Goal: Information Seeking & Learning: Learn about a topic

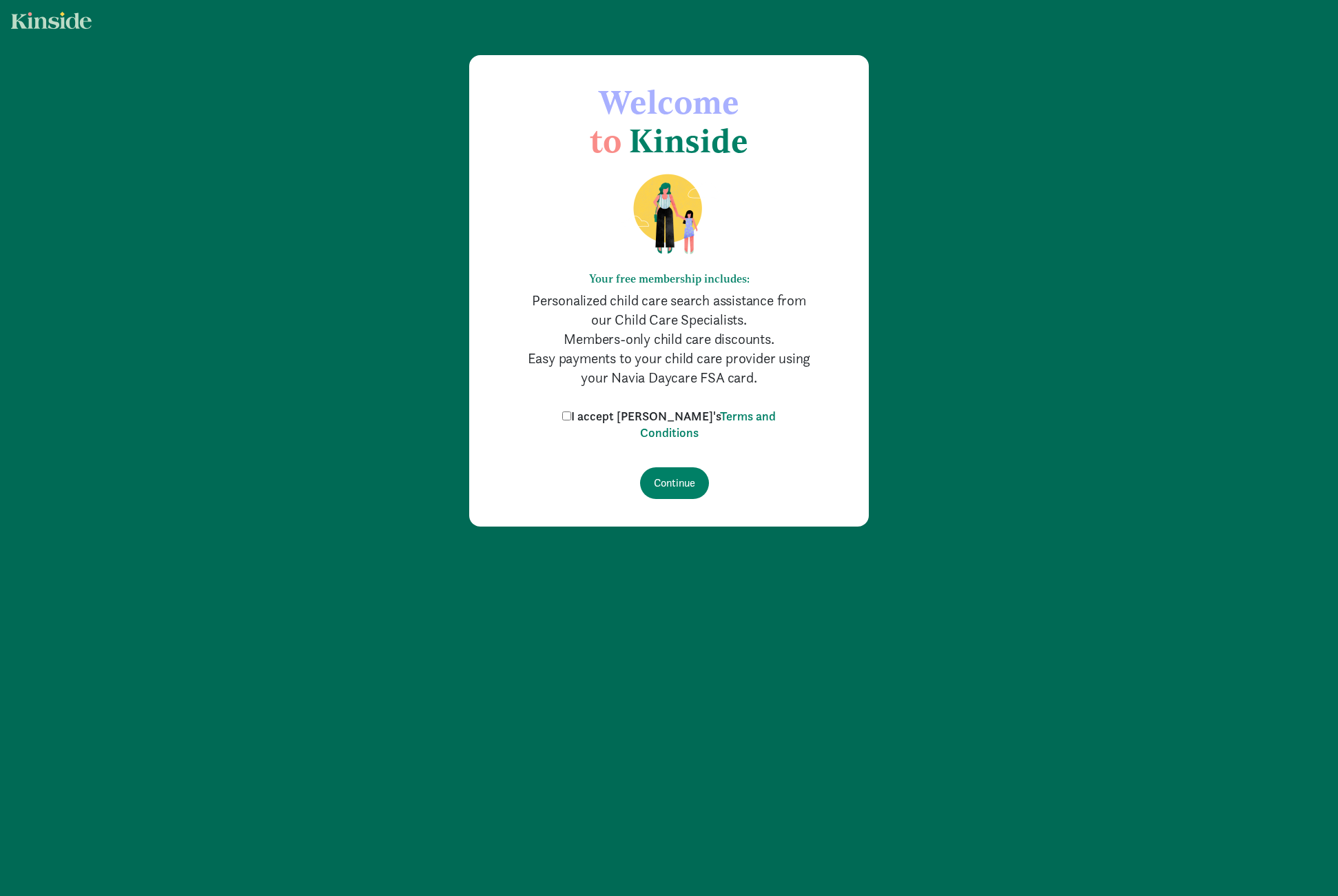
click at [571, 416] on input "I accept Kinside's Terms and Conditions" at bounding box center [567, 416] width 9 height 9
checkbox input "true"
click at [670, 491] on input "Continue" at bounding box center [674, 482] width 69 height 31
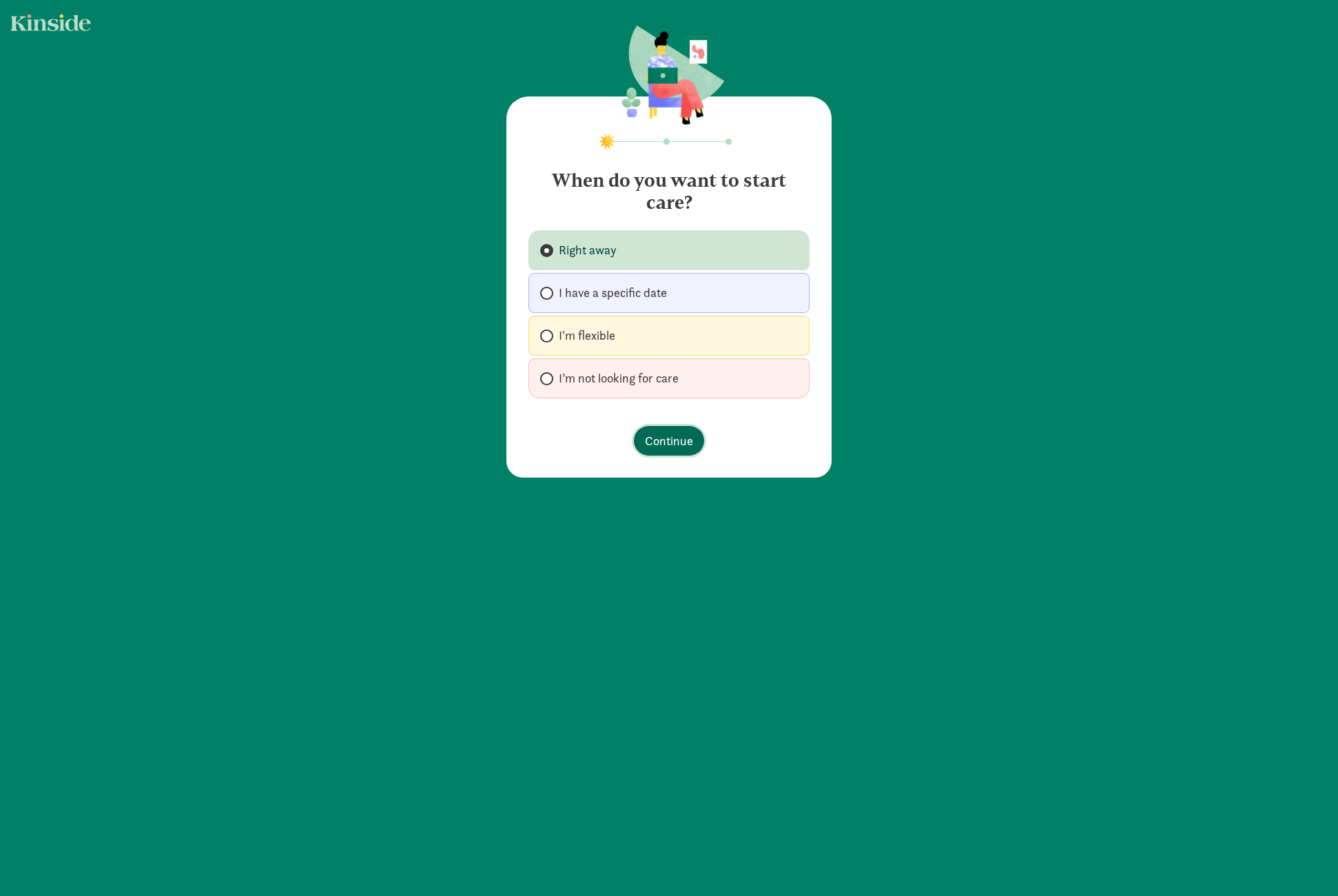
click at [652, 442] on span "Continue" at bounding box center [669, 440] width 48 height 18
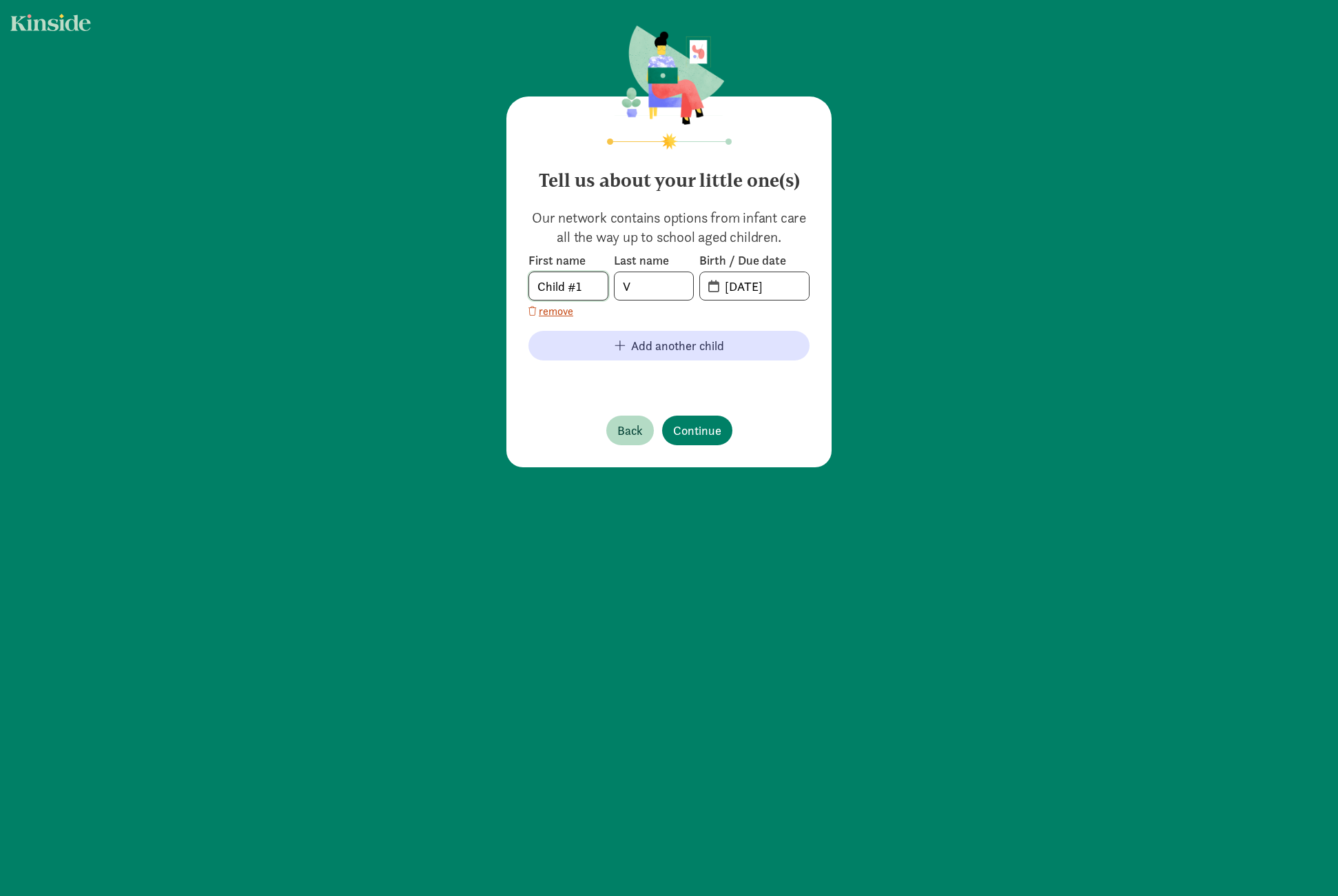
click at [579, 285] on input "Child #1" at bounding box center [568, 286] width 78 height 28
drag, startPoint x: 578, startPoint y: 288, endPoint x: 436, endPoint y: 270, distance: 143.1
click at [436, 270] on div "Tell us about your little one(s) Our network contains options from infant care …" at bounding box center [669, 247] width 1338 height 495
drag, startPoint x: 585, startPoint y: 288, endPoint x: 515, endPoint y: 272, distance: 71.8
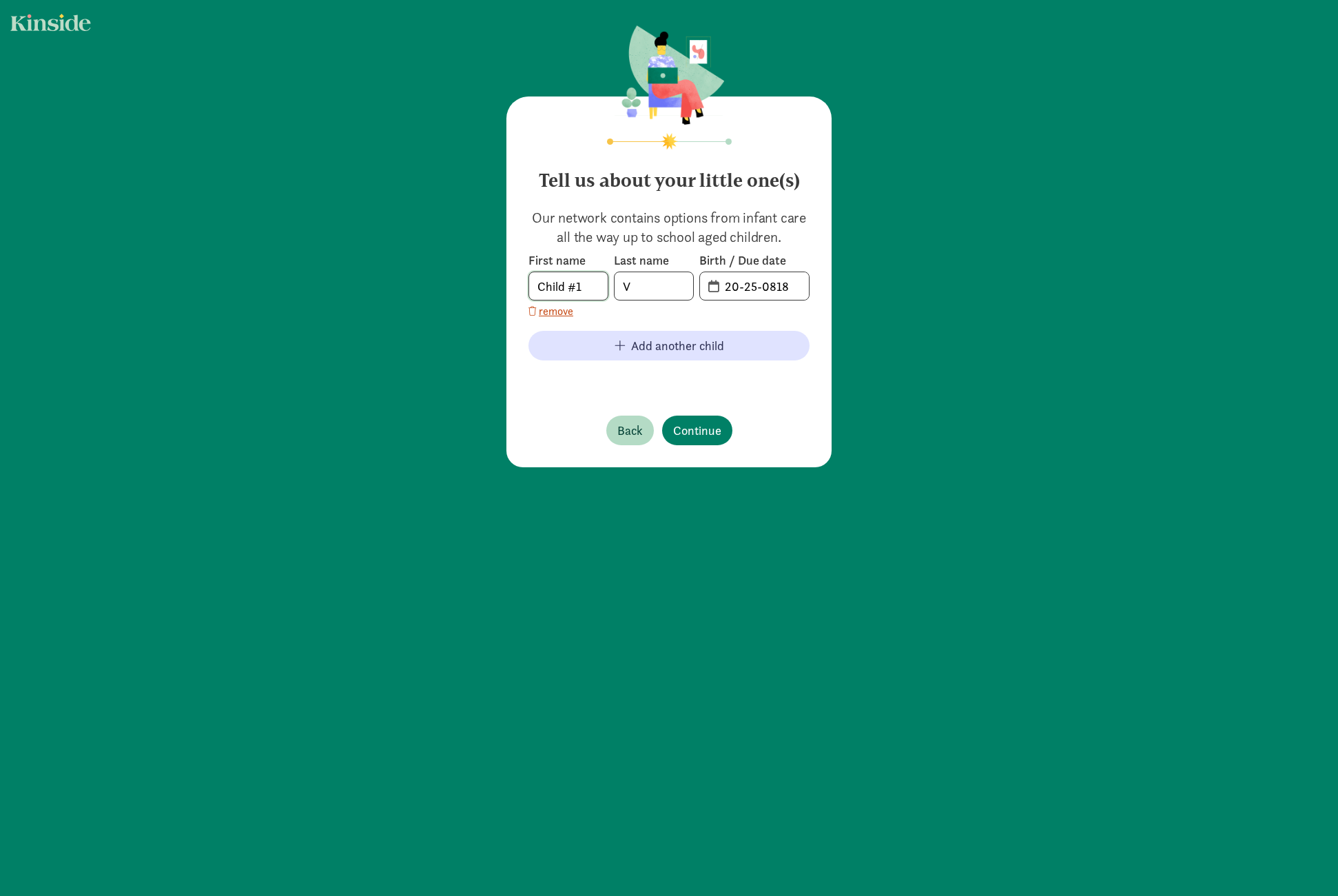
click at [523, 268] on div "Tell us about your little one(s) Our network contains options from infant care …" at bounding box center [669, 282] width 325 height 370
type input "LIam"
click at [636, 287] on input "V" at bounding box center [654, 286] width 78 height 28
type input "[DEMOGRAPHIC_DATA]"
click at [732, 286] on input "20-25-0818" at bounding box center [763, 286] width 92 height 28
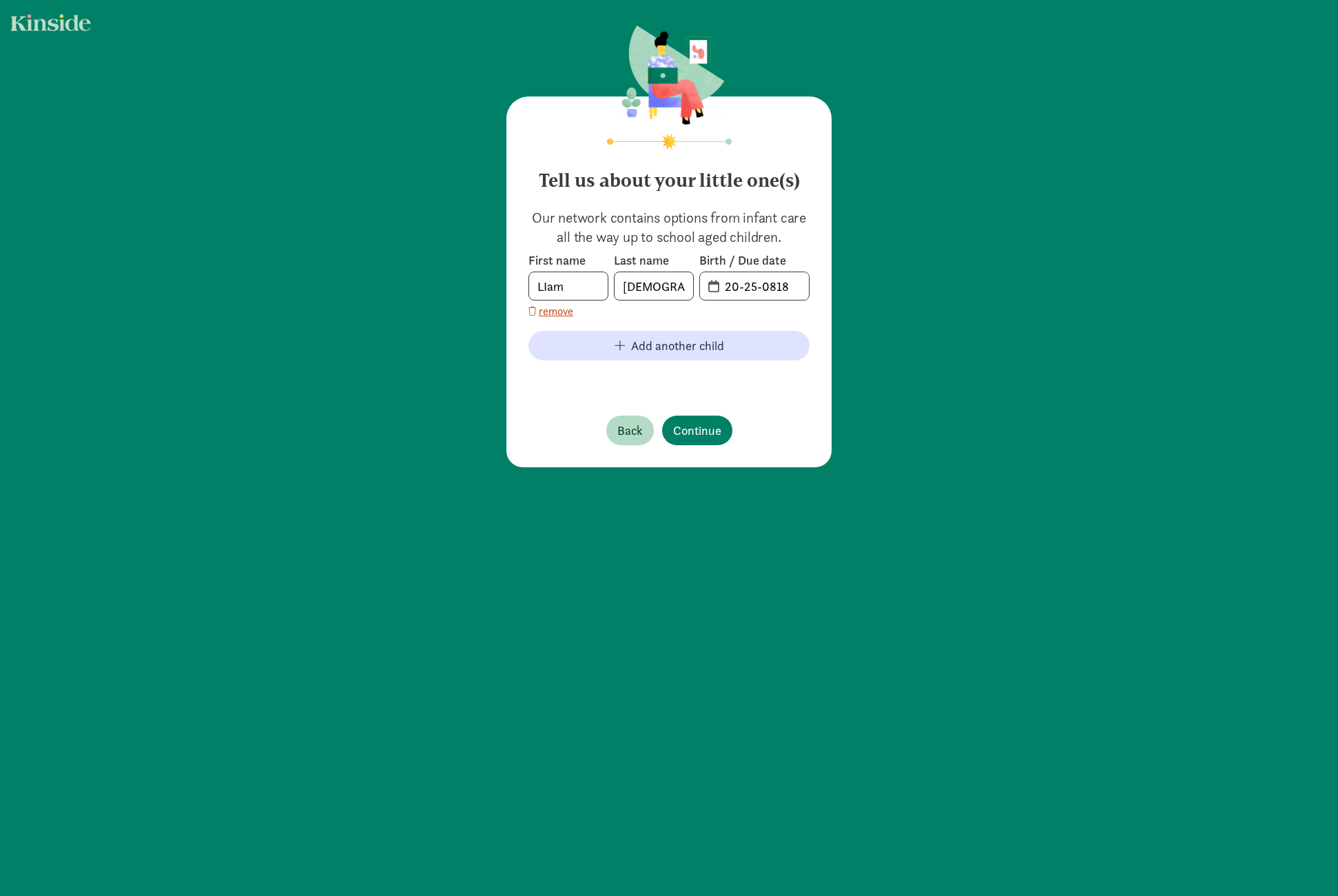
click at [710, 283] on span "20-25-0818" at bounding box center [754, 286] width 109 height 28
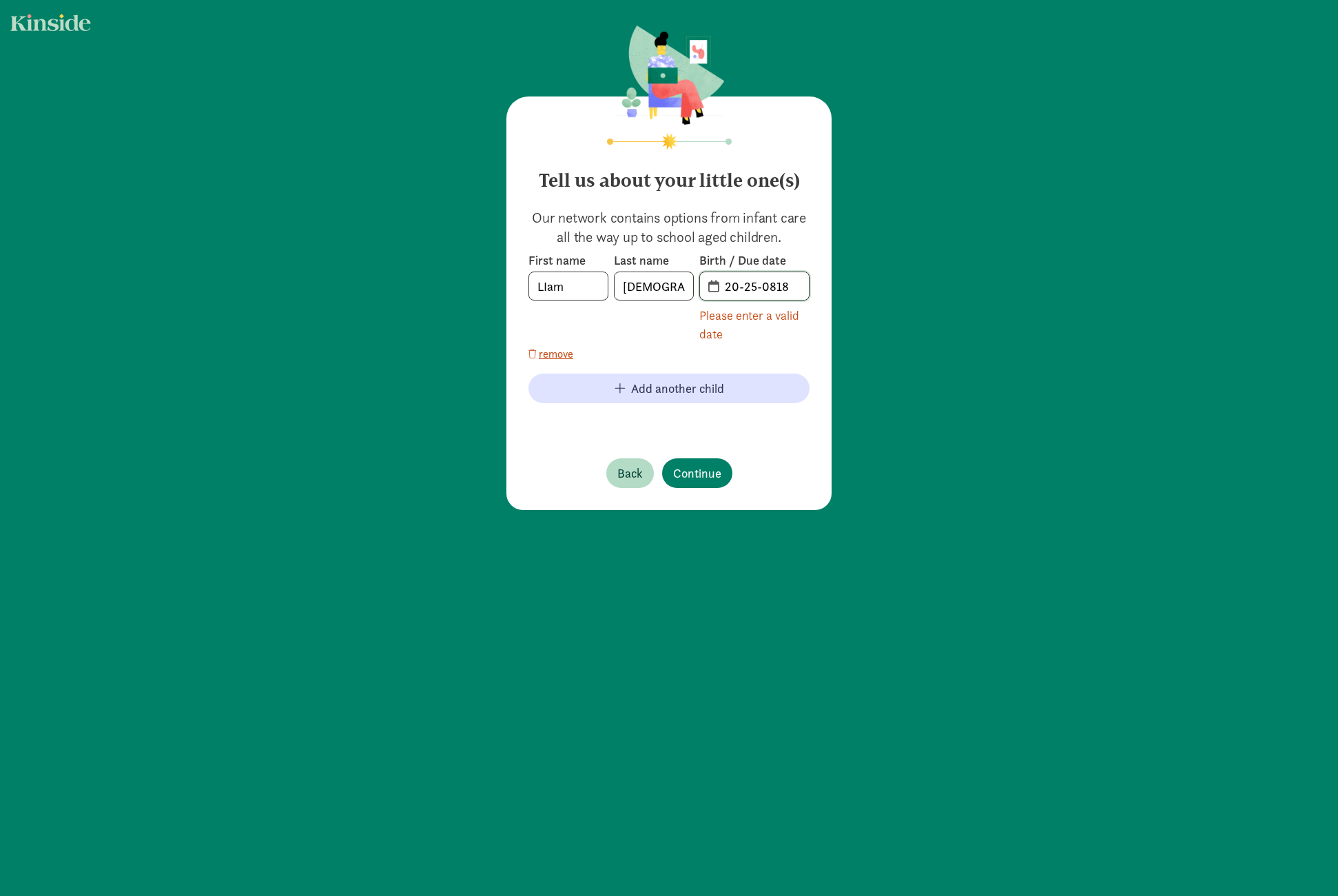
click at [726, 282] on input "20-25-0818" at bounding box center [763, 286] width 92 height 28
drag, startPoint x: 793, startPoint y: 283, endPoint x: 703, endPoint y: 250, distance: 95.9
click at [687, 276] on div "First name [PERSON_NAME] Last name [PERSON_NAME] Birth / Due date 20-25-0818 Pl…" at bounding box center [669, 298] width 281 height 91
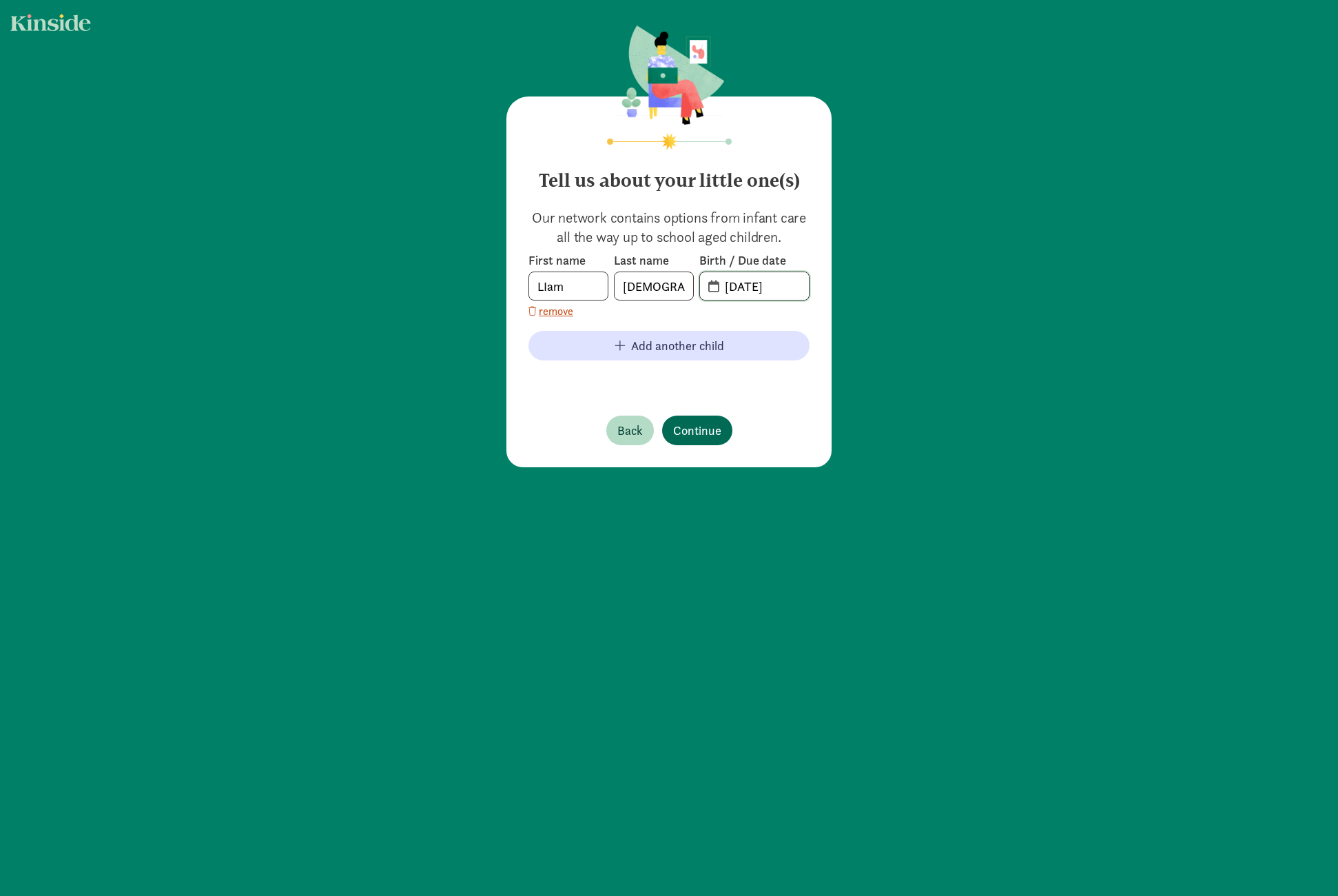
type input "[DATE]"
click at [712, 435] on span "Continue" at bounding box center [698, 430] width 48 height 18
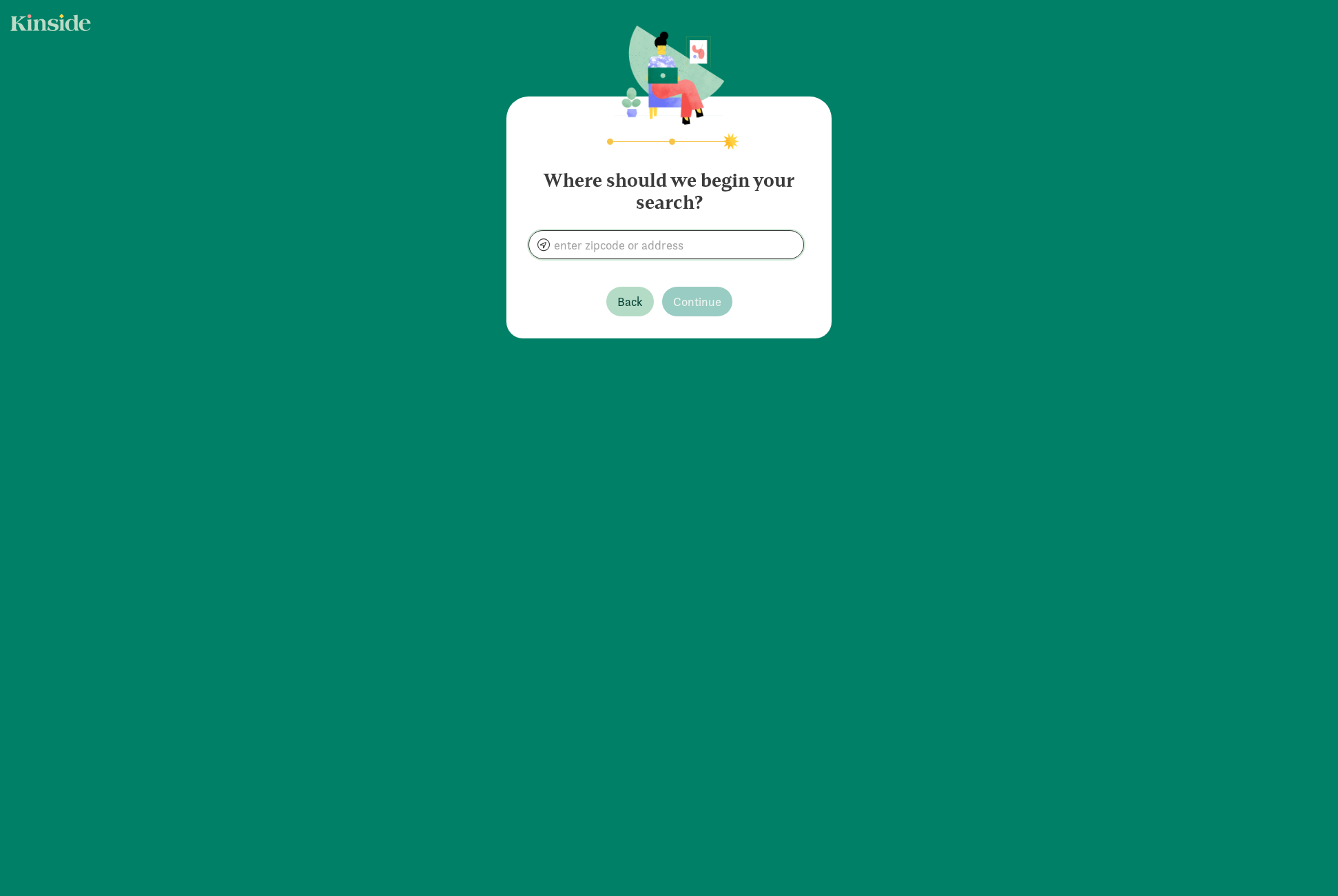
click at [709, 249] on input at bounding box center [666, 244] width 274 height 28
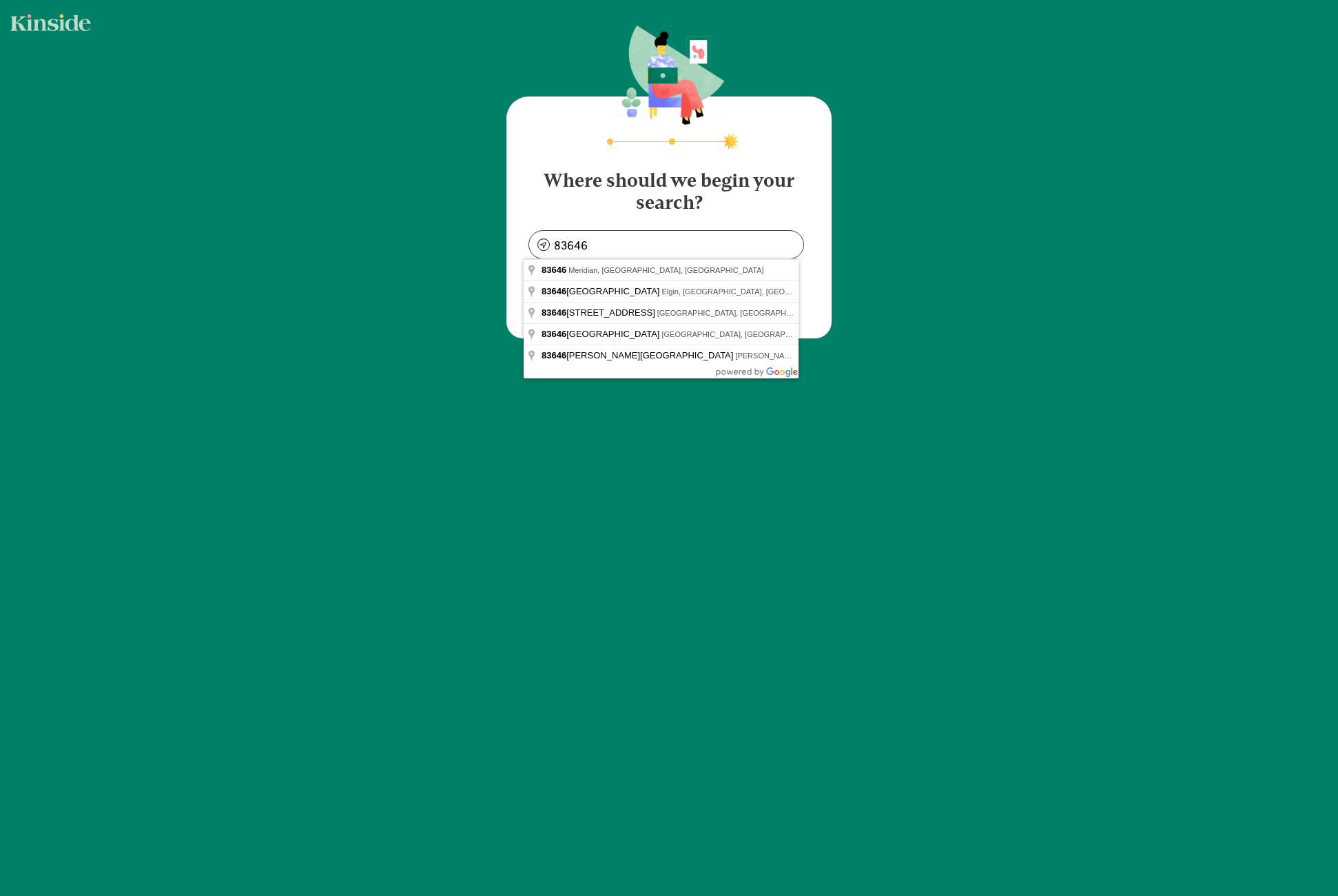
type input "Meridian, ID 83646, [GEOGRAPHIC_DATA]"
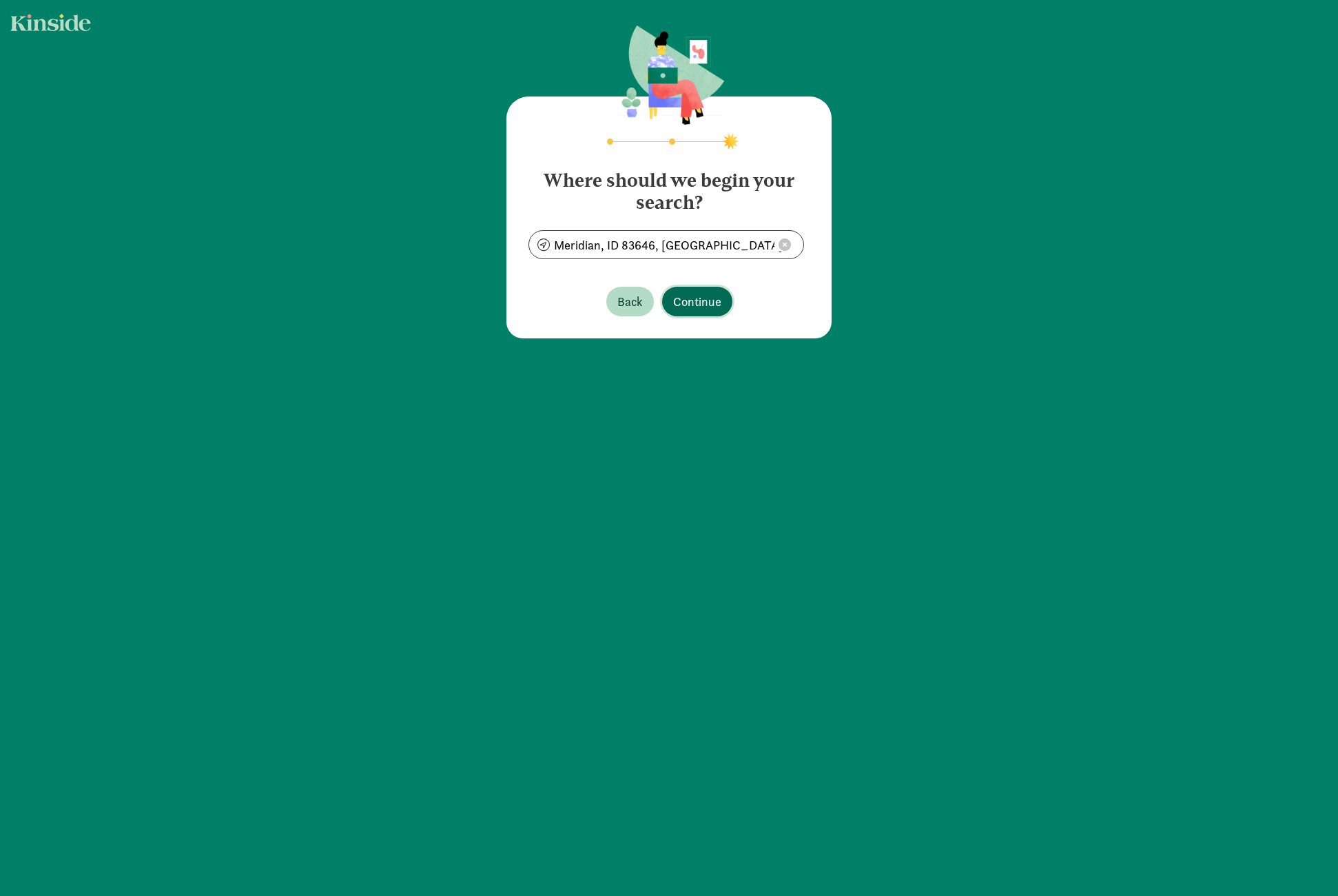
click at [683, 305] on span "Continue" at bounding box center [698, 301] width 48 height 18
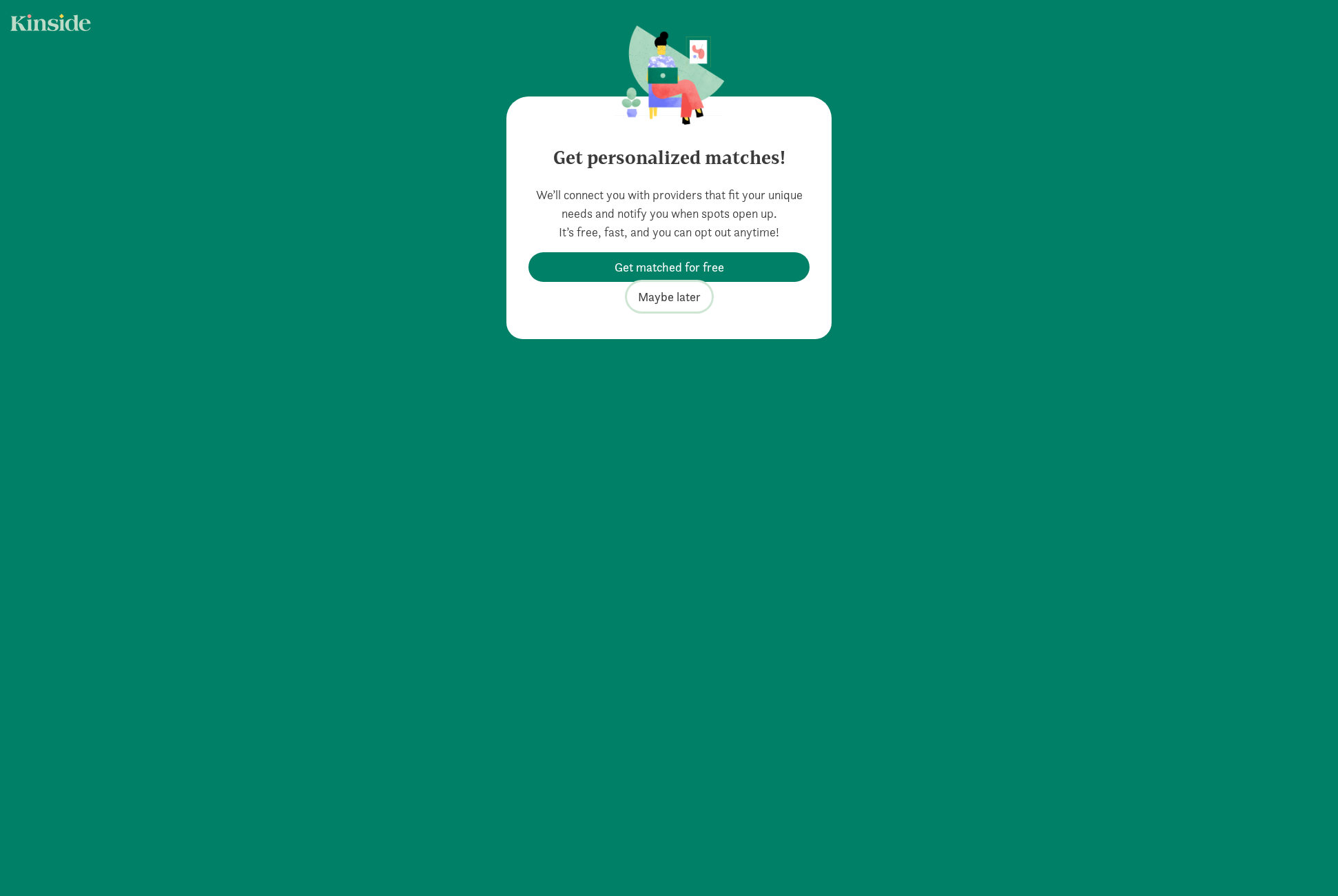
click at [672, 297] on span "Maybe later" at bounding box center [670, 296] width 63 height 18
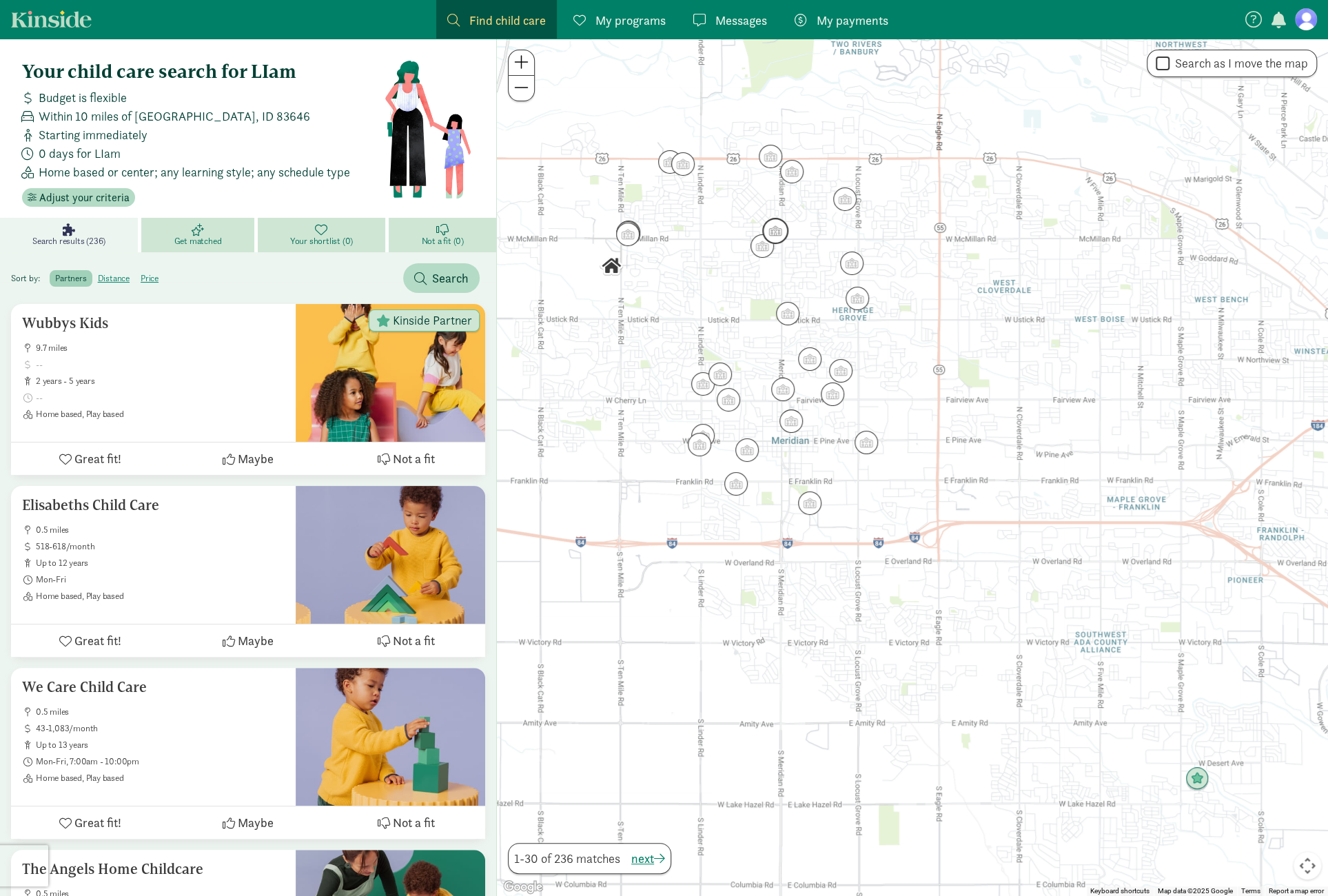
click at [777, 227] on img "Click to see details" at bounding box center [775, 231] width 26 height 26
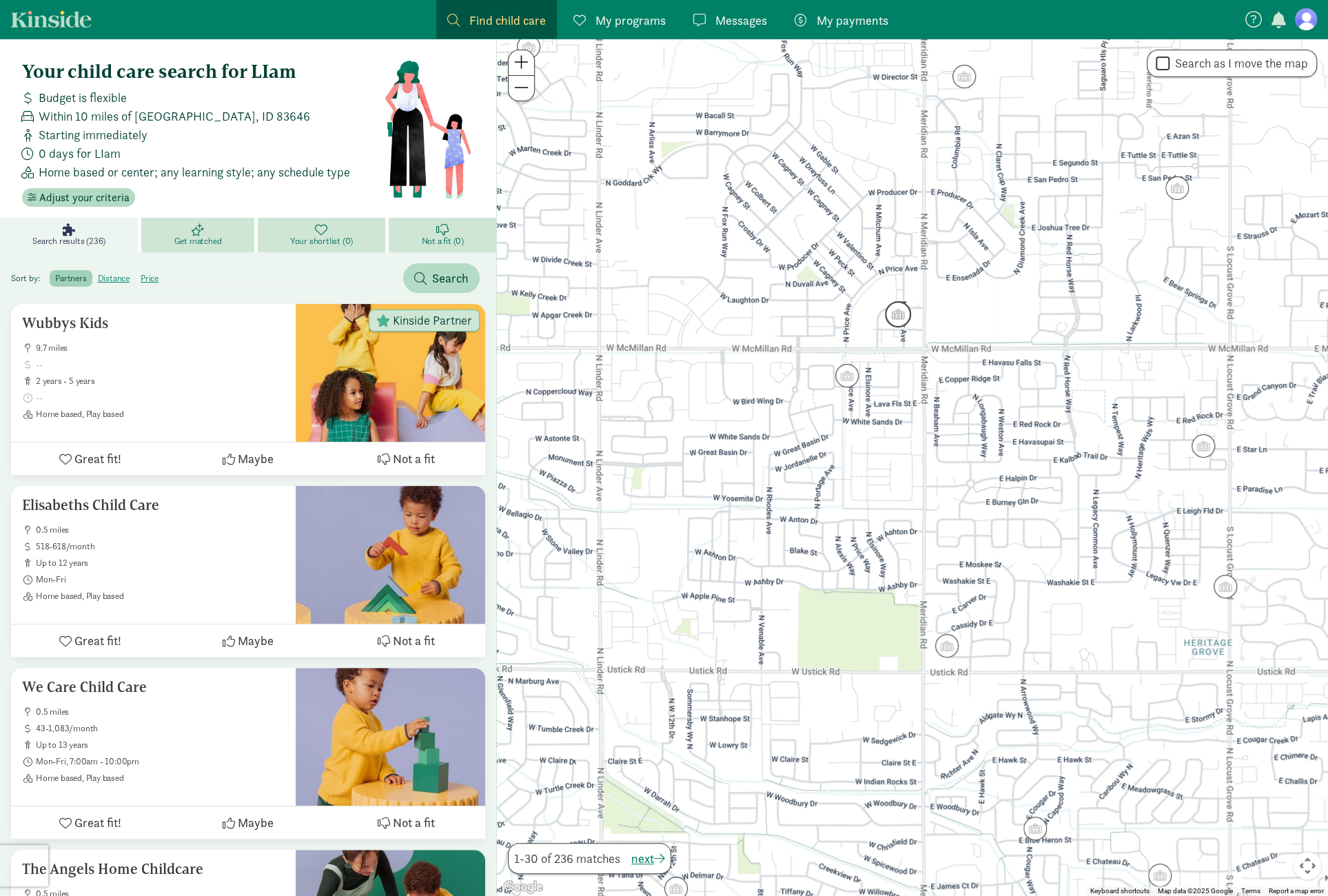
click at [901, 318] on img "Click to see details" at bounding box center [898, 314] width 26 height 26
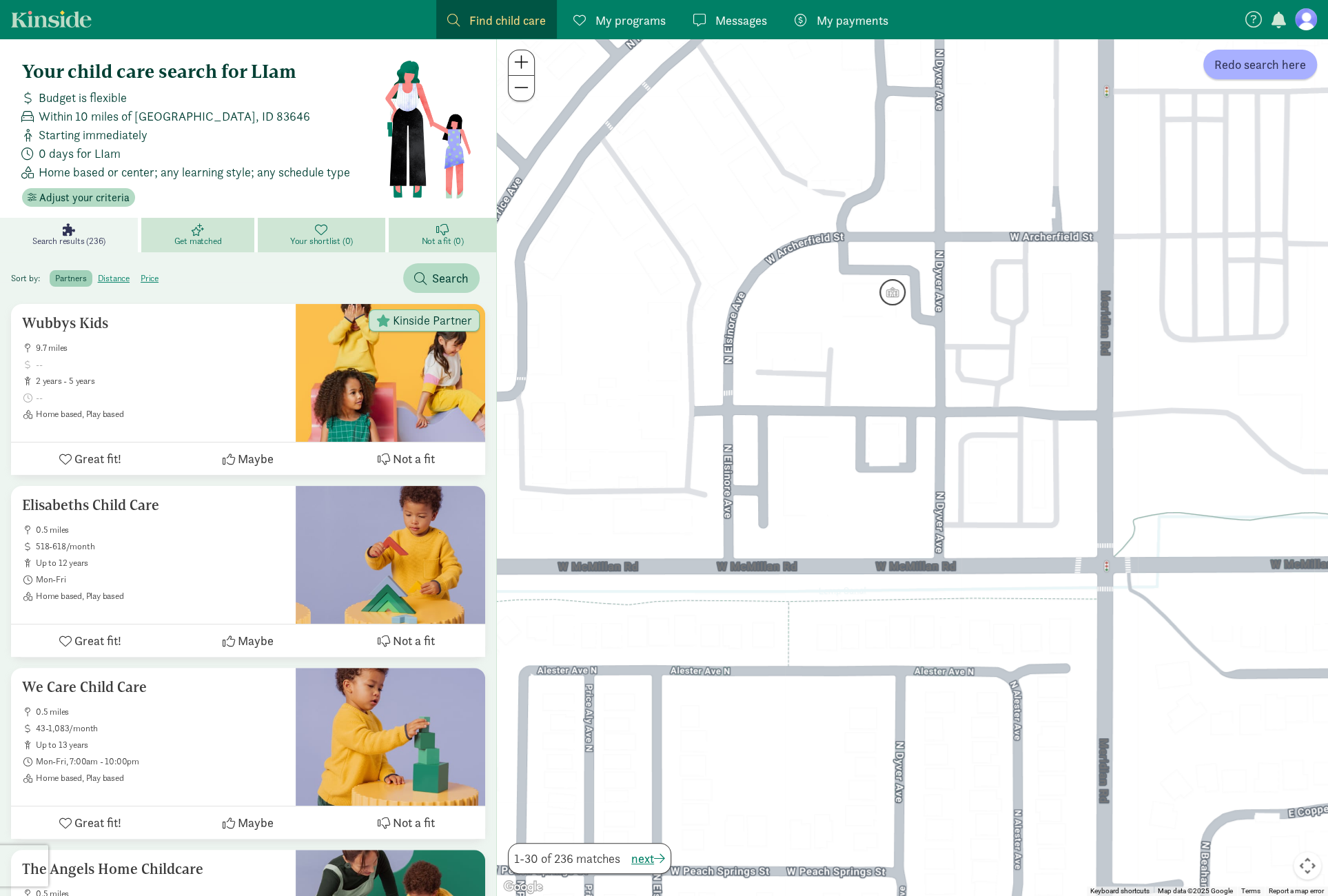
click at [892, 288] on img "Click to see details" at bounding box center [892, 292] width 26 height 26
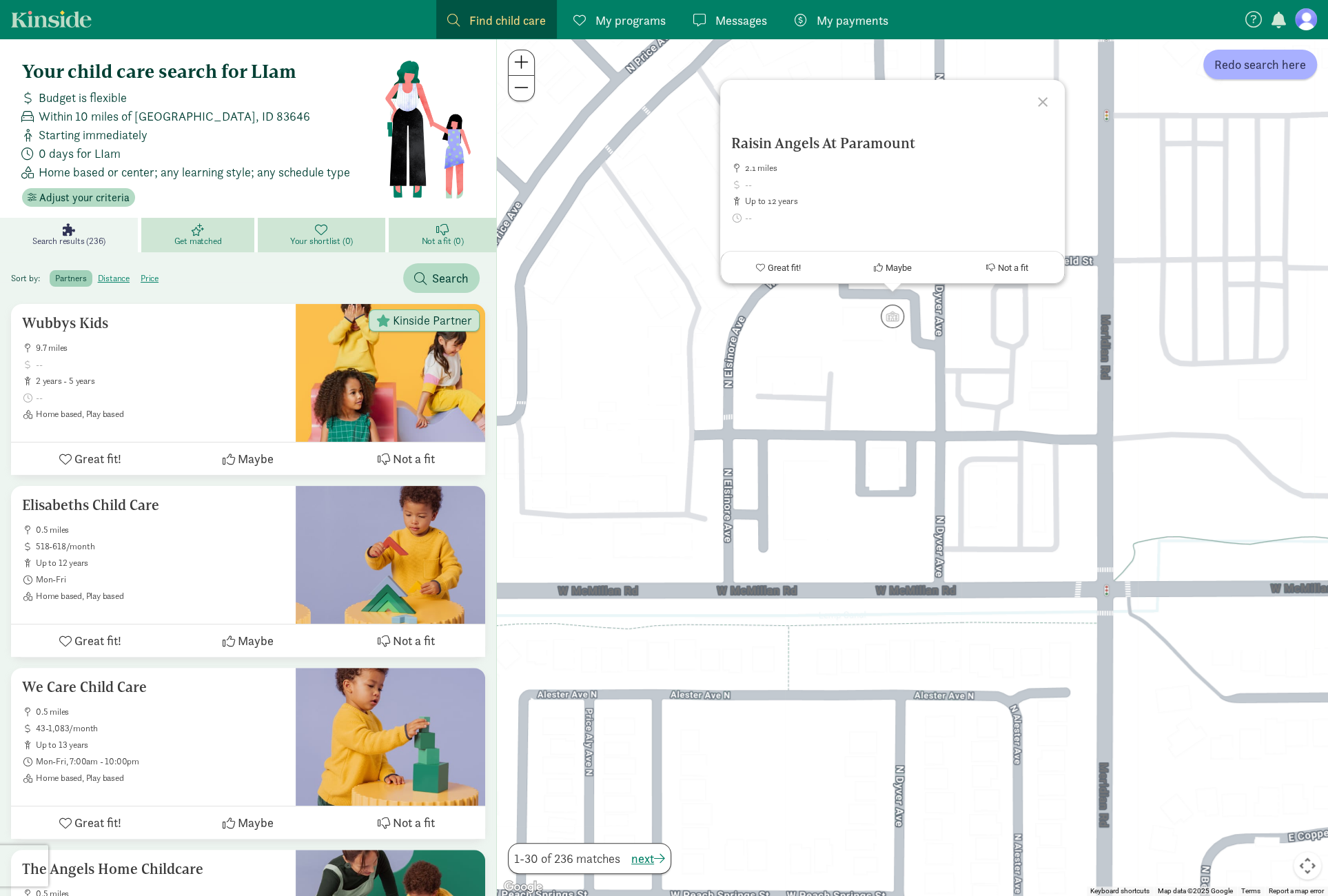
click at [840, 335] on div "Raisin Angels At Paramount 2.1 miles up to 12 years Center Great fit! Maybe Not…" at bounding box center [912, 467] width 831 height 857
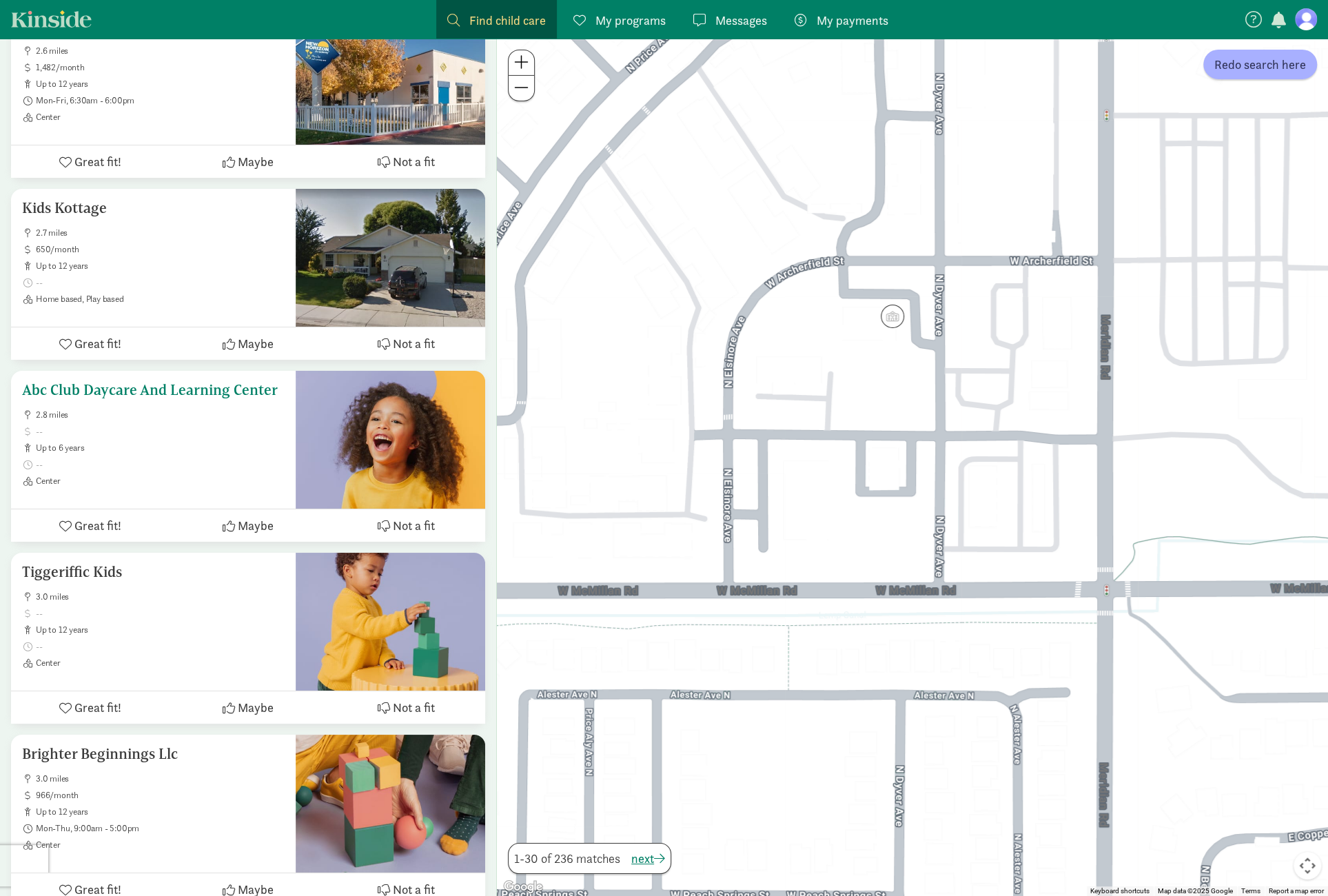
scroll to position [3583, 0]
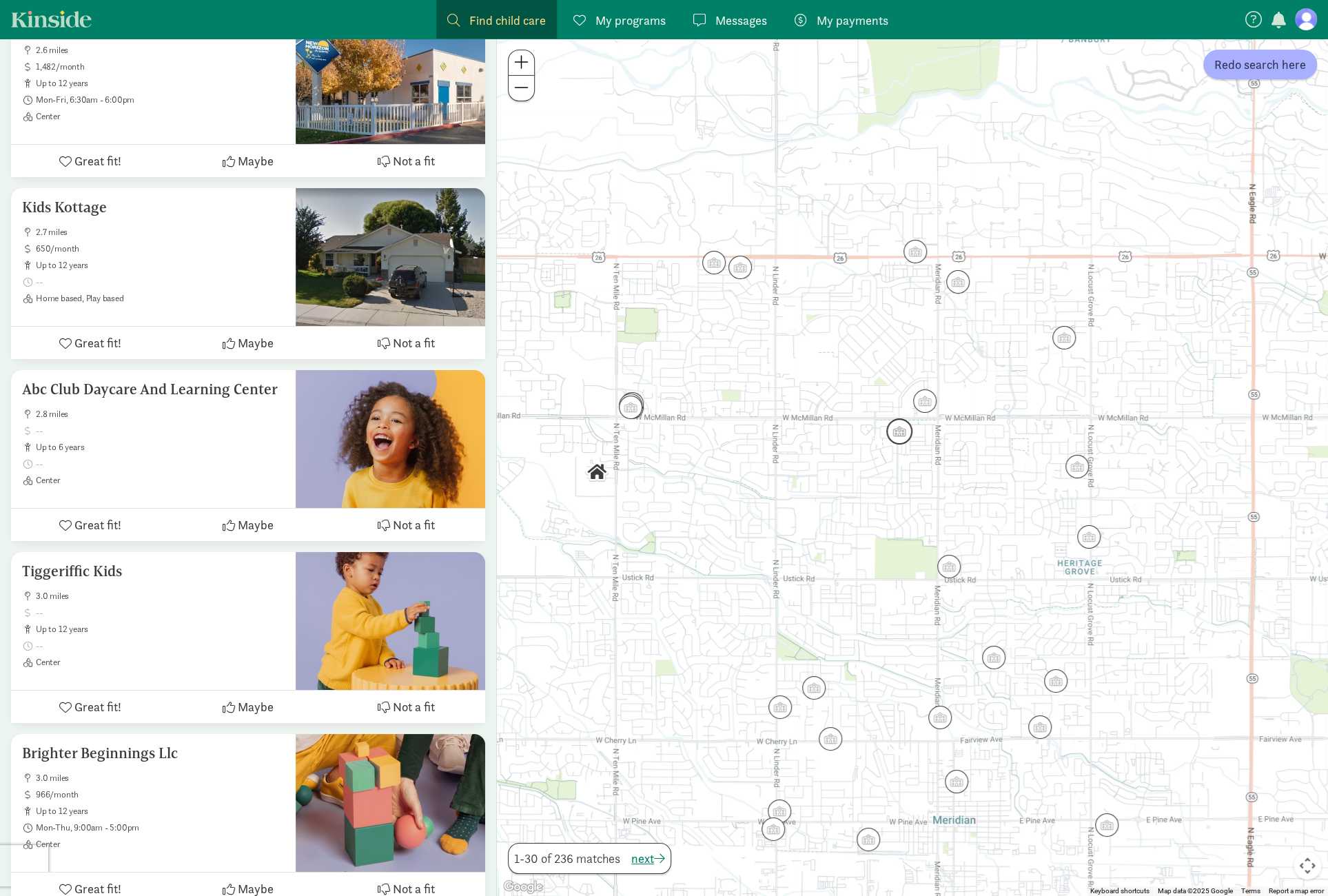
click at [900, 428] on img "Click to see details" at bounding box center [900, 431] width 26 height 26
click at [665, 367] on div "Little Wise Owls Preschool Enrichment Program 1.9 miles up to 5 years Mon-Fri H…" at bounding box center [912, 467] width 831 height 857
drag, startPoint x: 665, startPoint y: 366, endPoint x: 759, endPoint y: 373, distance: 94.3
click at [673, 366] on div at bounding box center [912, 467] width 831 height 857
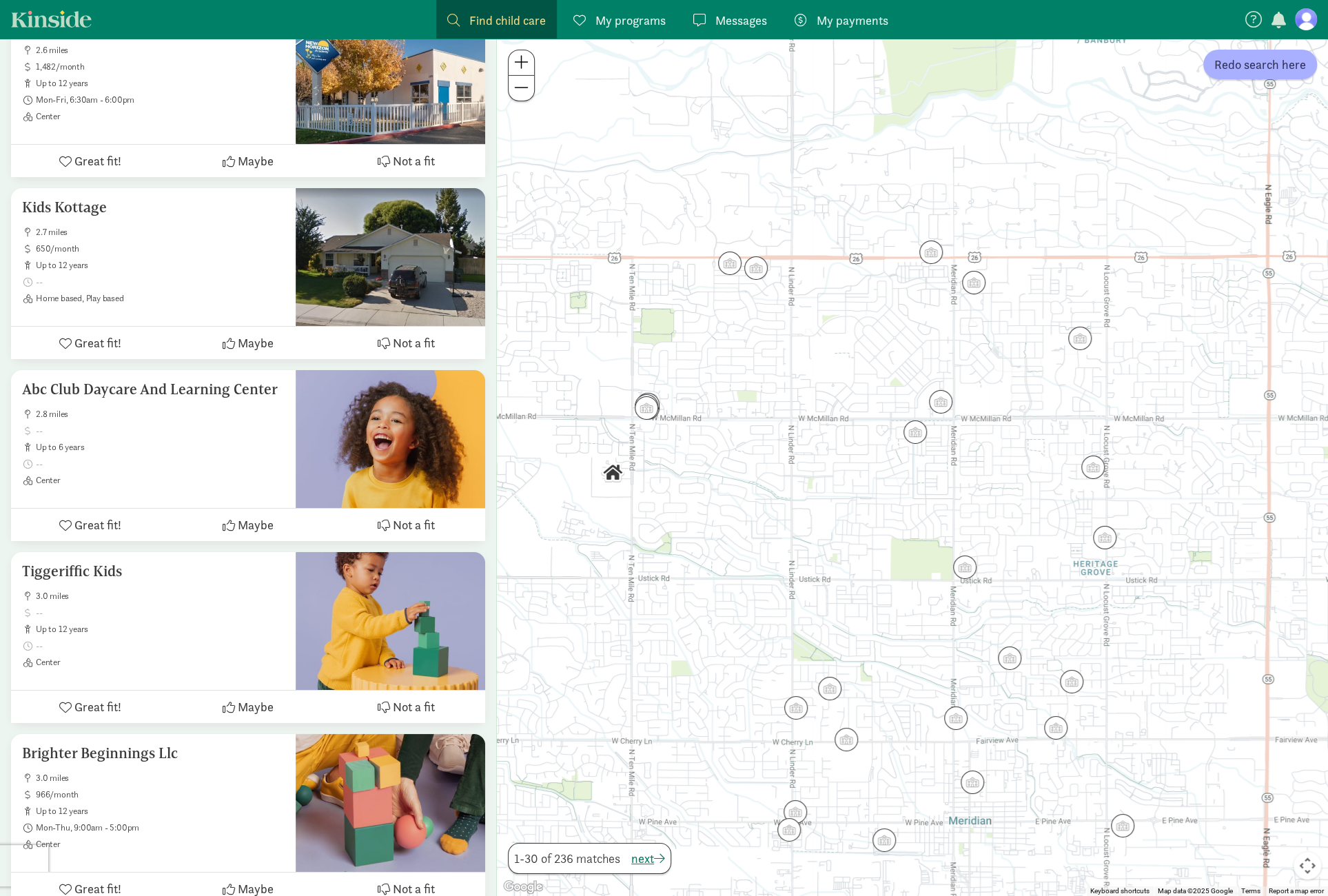
click at [841, 376] on div at bounding box center [912, 467] width 831 height 857
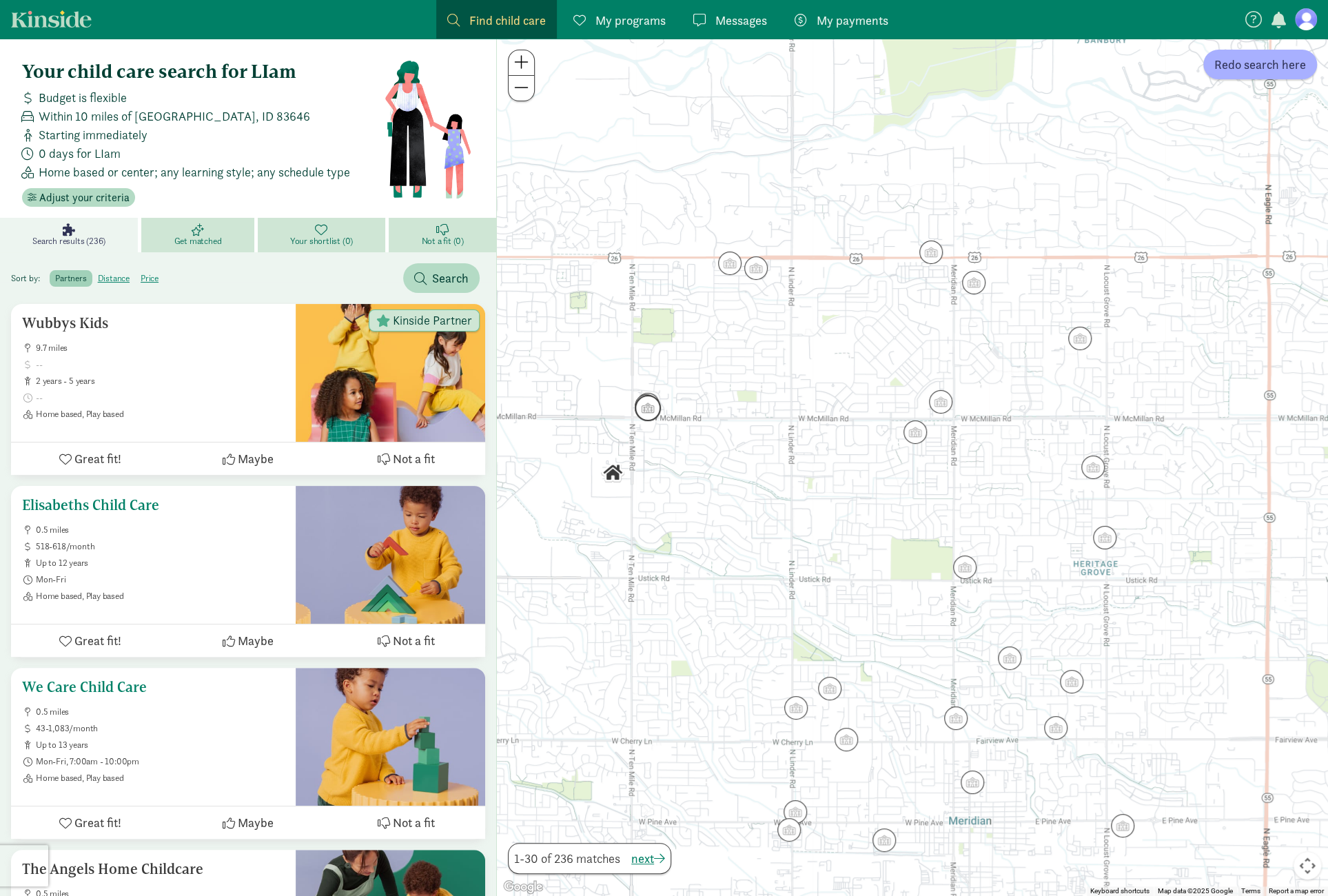
scroll to position [0, 0]
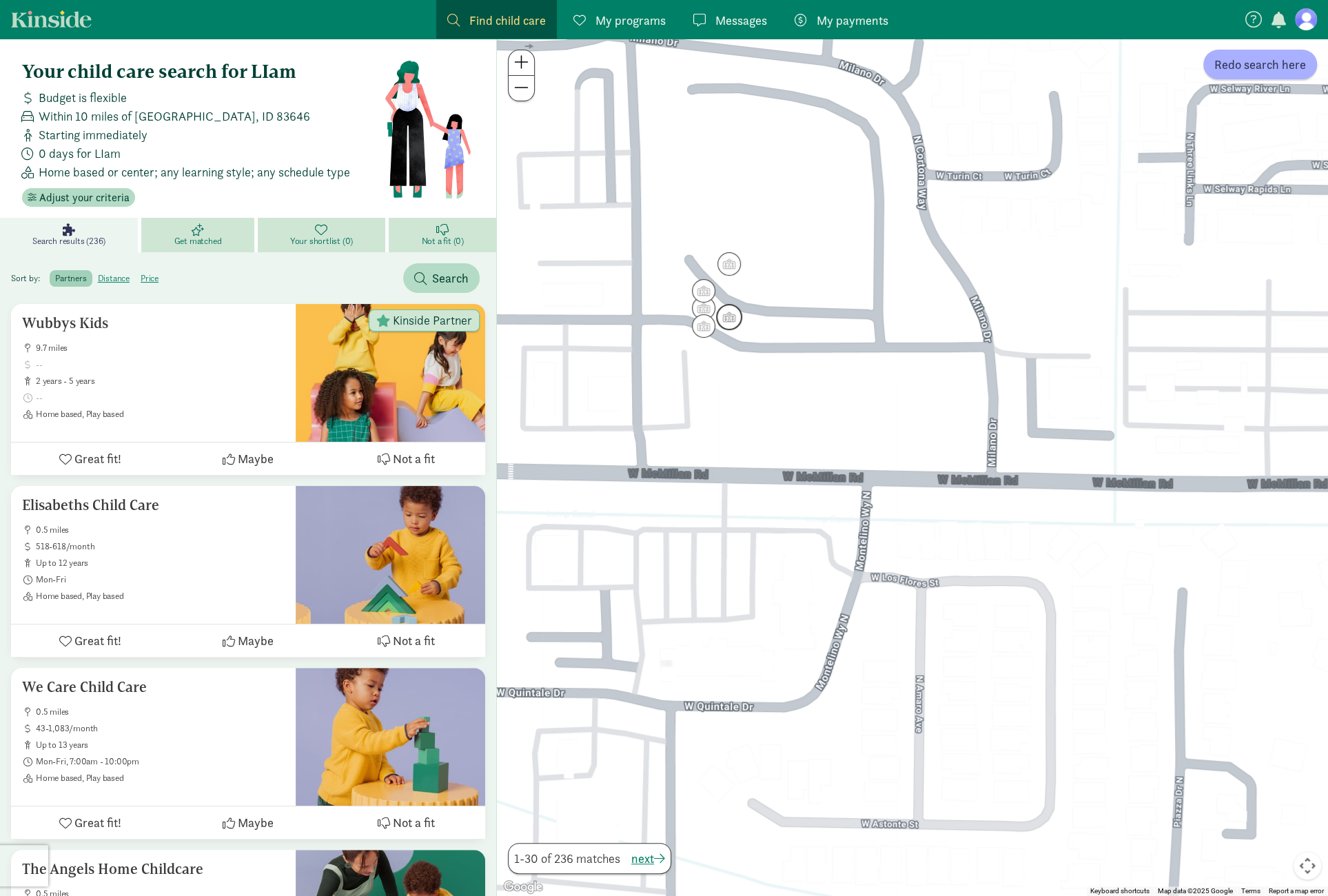
click at [729, 310] on img "Click to see details" at bounding box center [729, 317] width 26 height 26
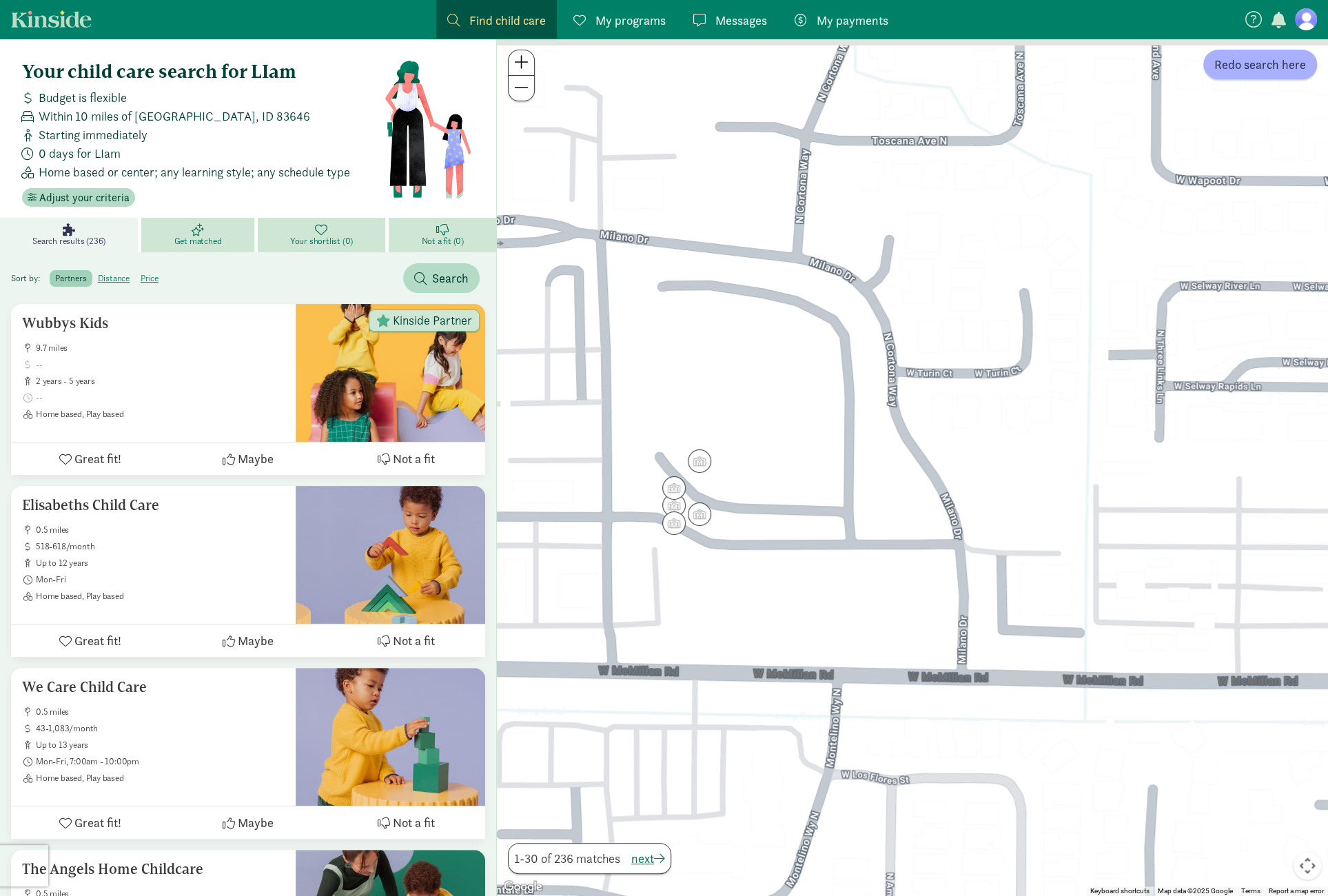
drag, startPoint x: 675, startPoint y: 343, endPoint x: 644, endPoint y: 544, distance: 203.4
click at [644, 544] on div "To navigate, press the arrow keys." at bounding box center [912, 467] width 831 height 857
drag, startPoint x: 644, startPoint y: 544, endPoint x: 652, endPoint y: 529, distance: 17.0
click at [644, 544] on div "To navigate, press the arrow keys." at bounding box center [912, 467] width 831 height 857
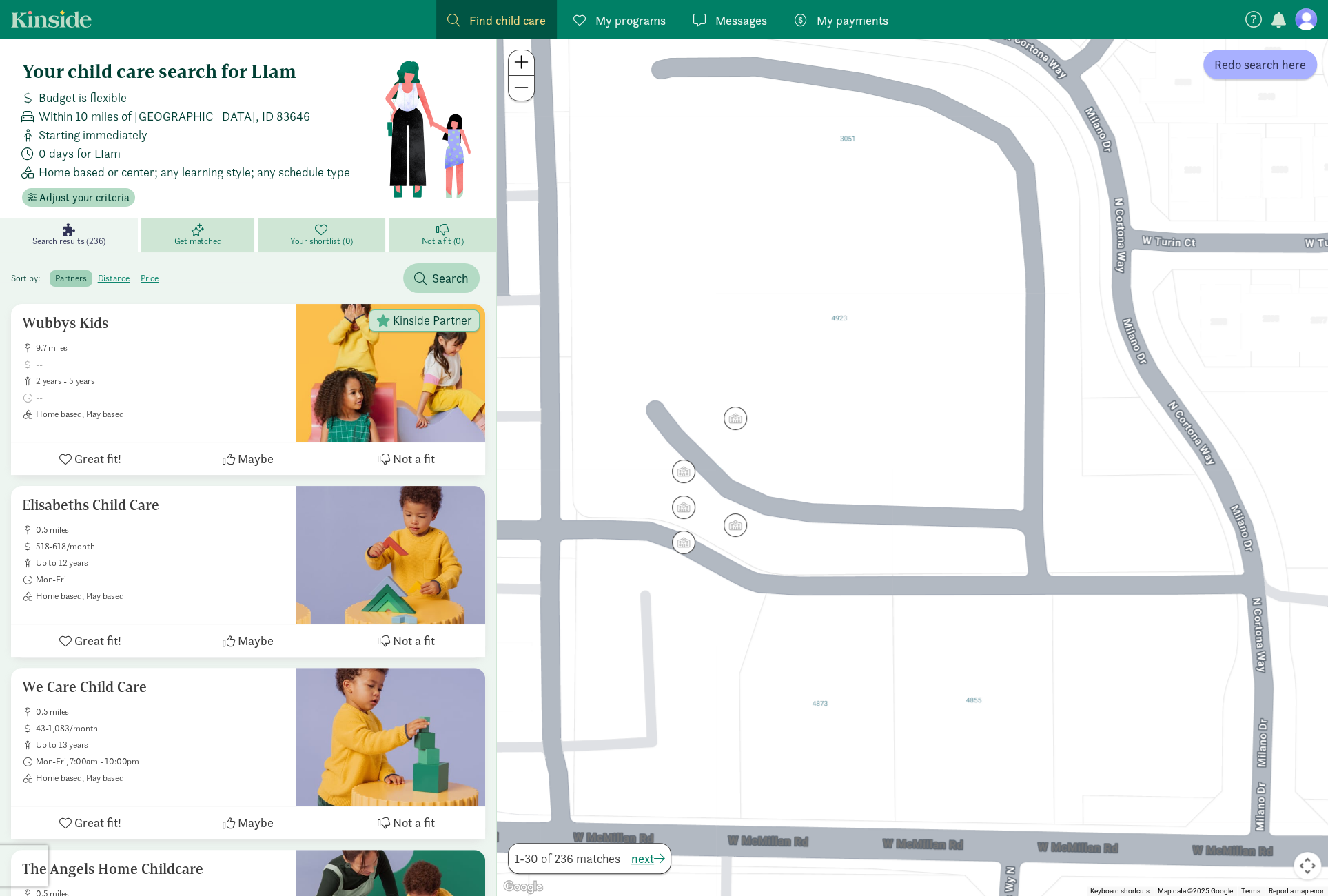
click at [690, 501] on img "Click to see details" at bounding box center [684, 507] width 23 height 23
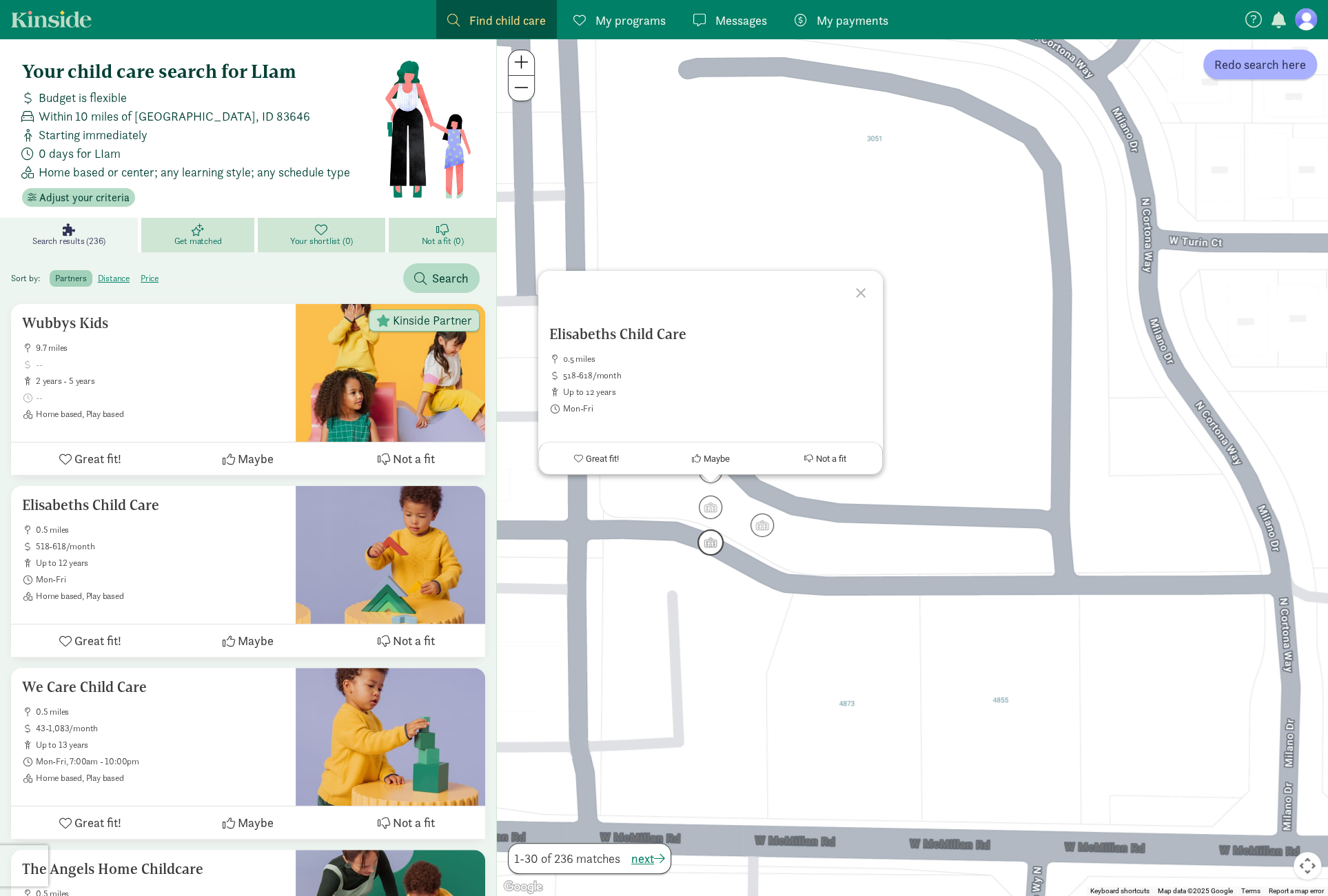
click at [707, 544] on img "Click to see details" at bounding box center [711, 542] width 26 height 26
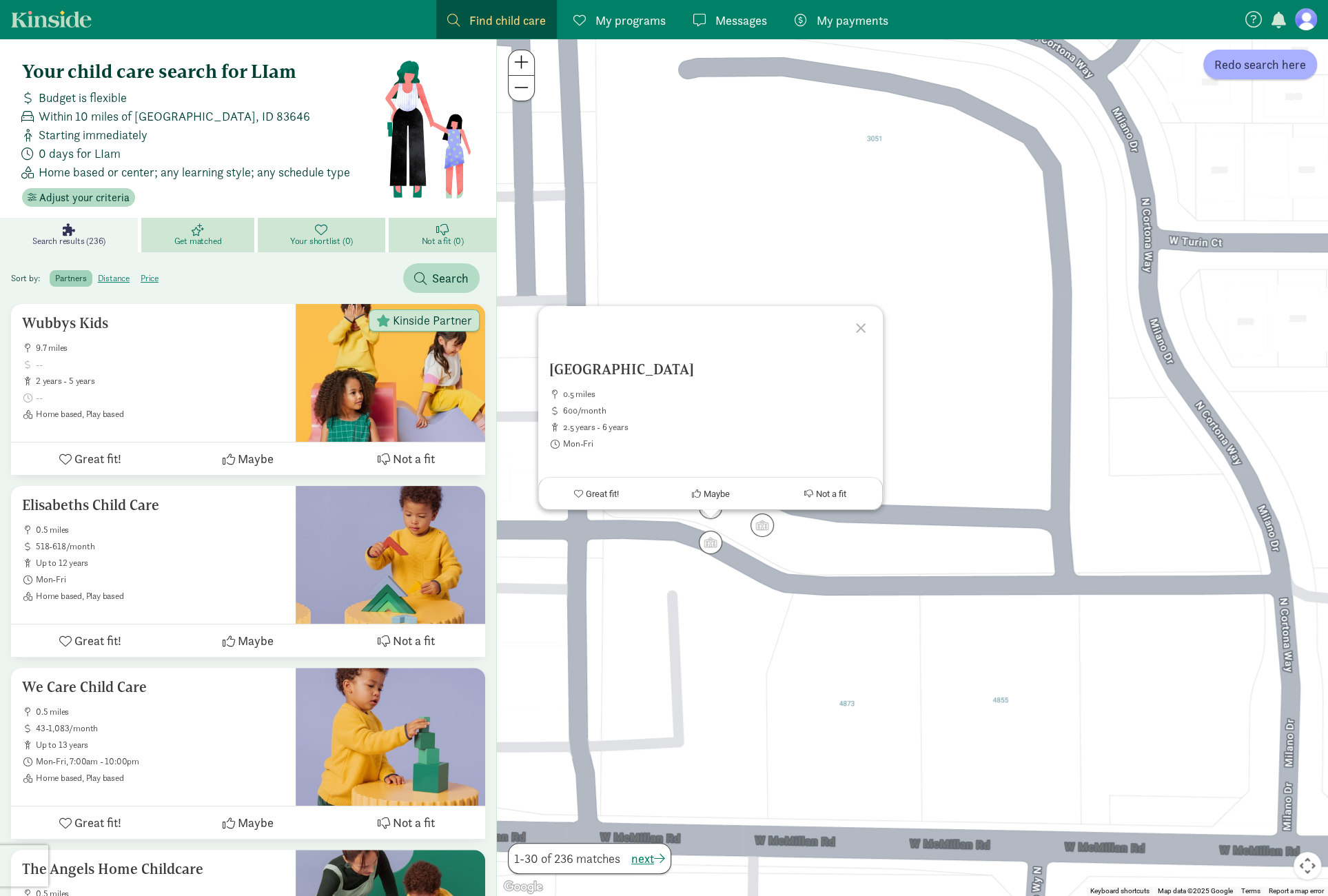
click at [863, 324] on div at bounding box center [862, 326] width 40 height 40
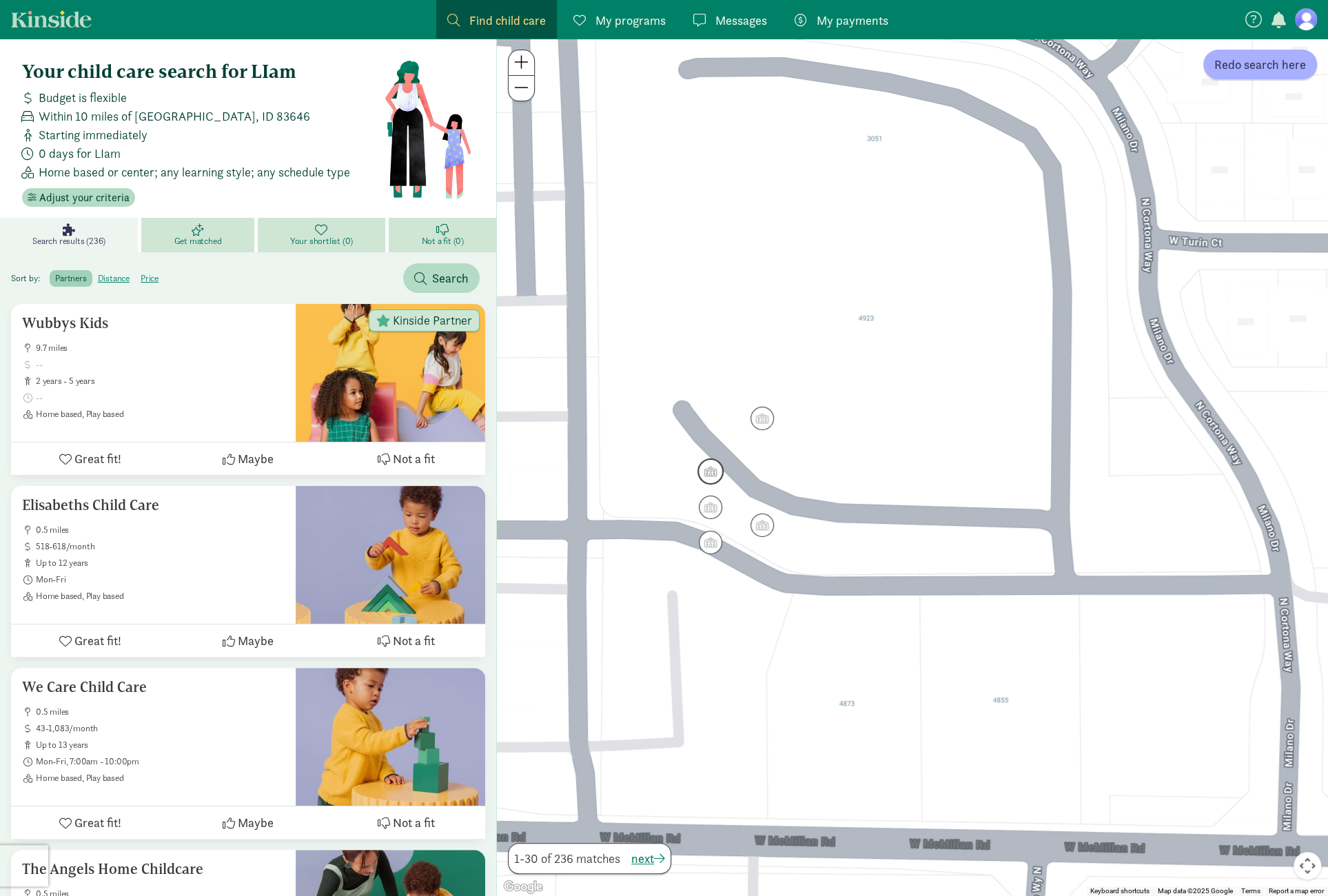
click at [714, 465] on img "Click to see details" at bounding box center [711, 471] width 26 height 26
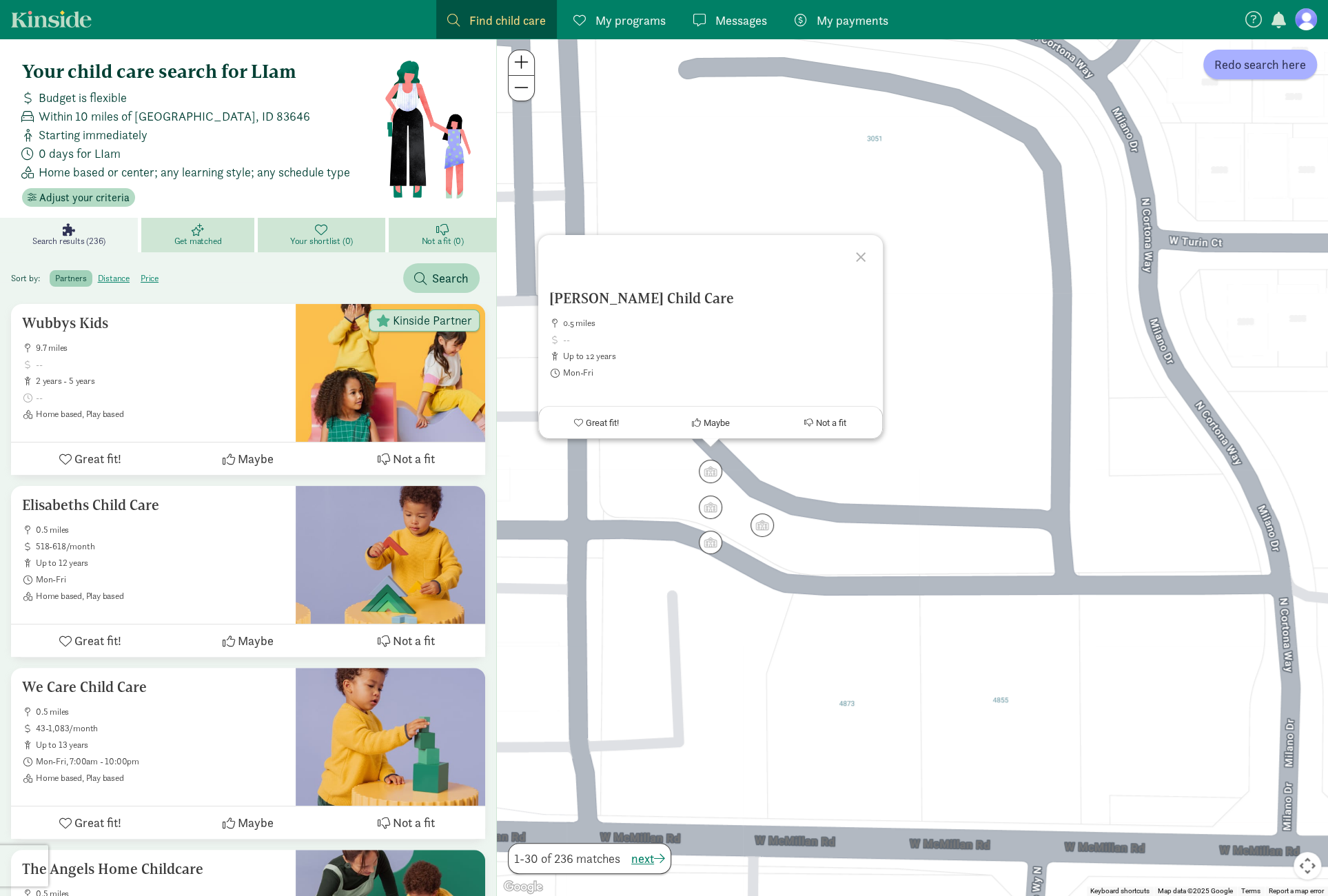
click at [862, 255] on div at bounding box center [862, 255] width 40 height 40
click at [757, 427] on img "Click to see details" at bounding box center [762, 418] width 26 height 26
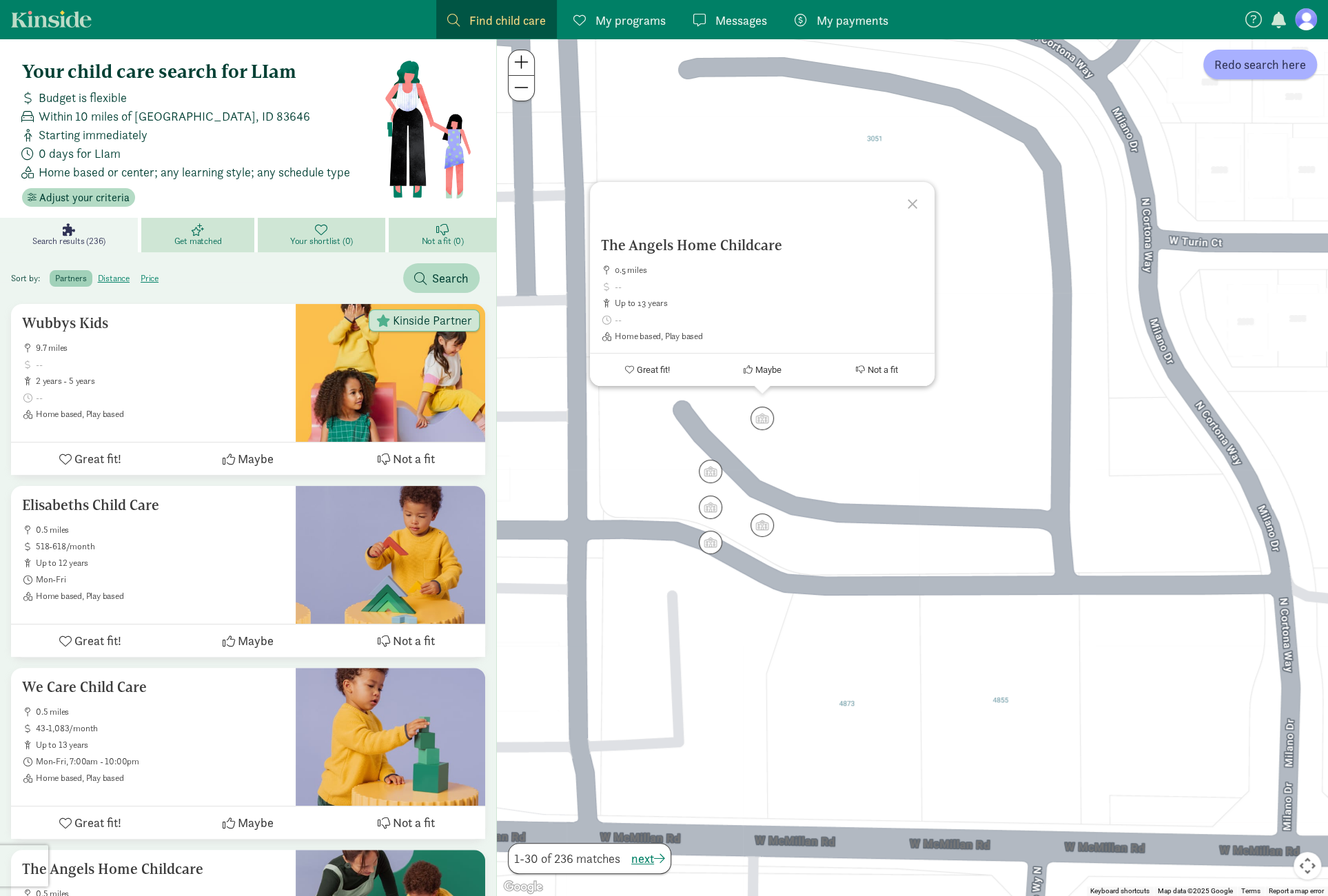
click at [918, 198] on div at bounding box center [914, 202] width 40 height 40
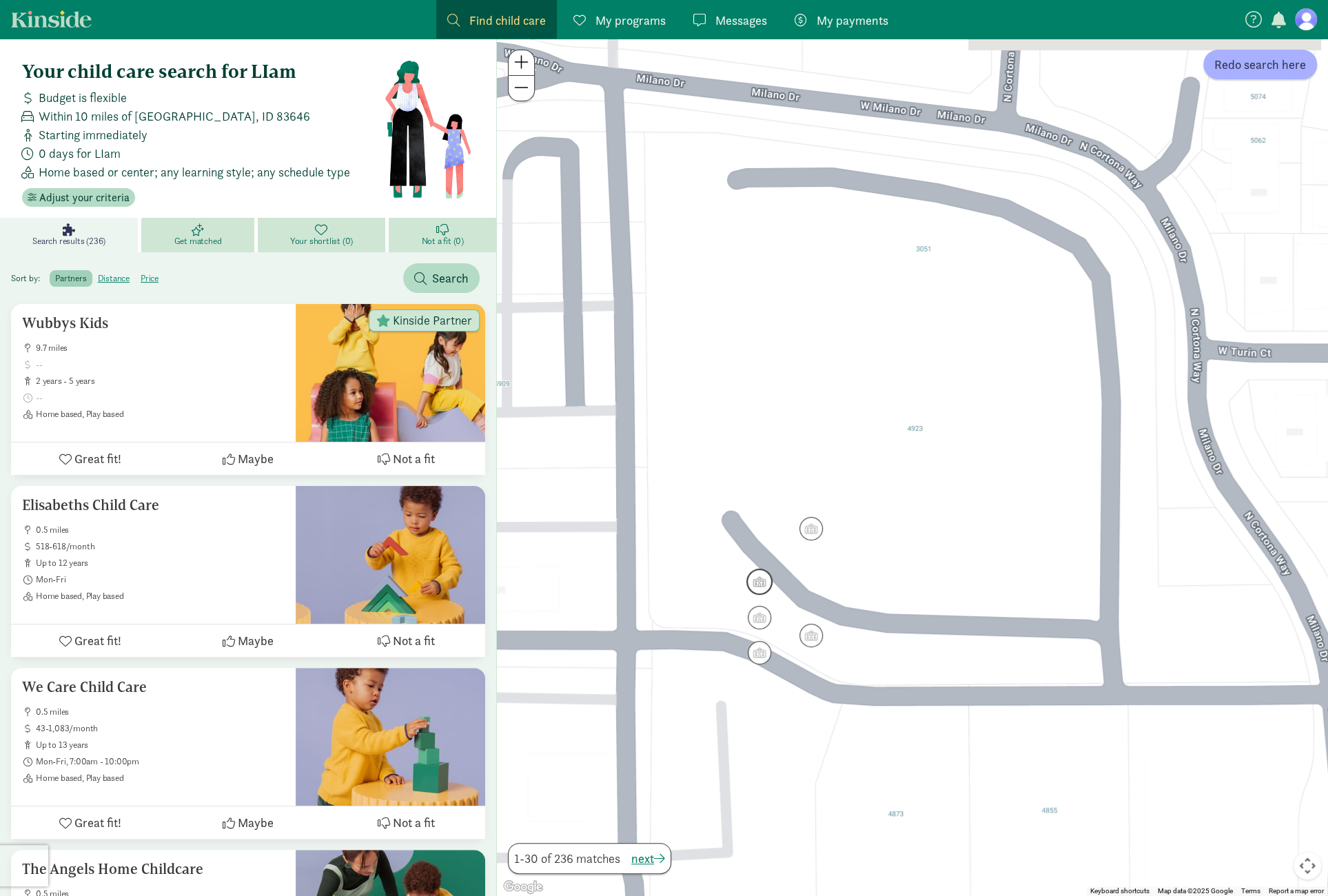
drag, startPoint x: 712, startPoint y: 338, endPoint x: 749, endPoint y: 571, distance: 235.9
click at [747, 571] on img "Click to see details" at bounding box center [759, 582] width 26 height 26
click at [750, 571] on div "To navigate, press the arrow keys." at bounding box center [912, 467] width 831 height 857
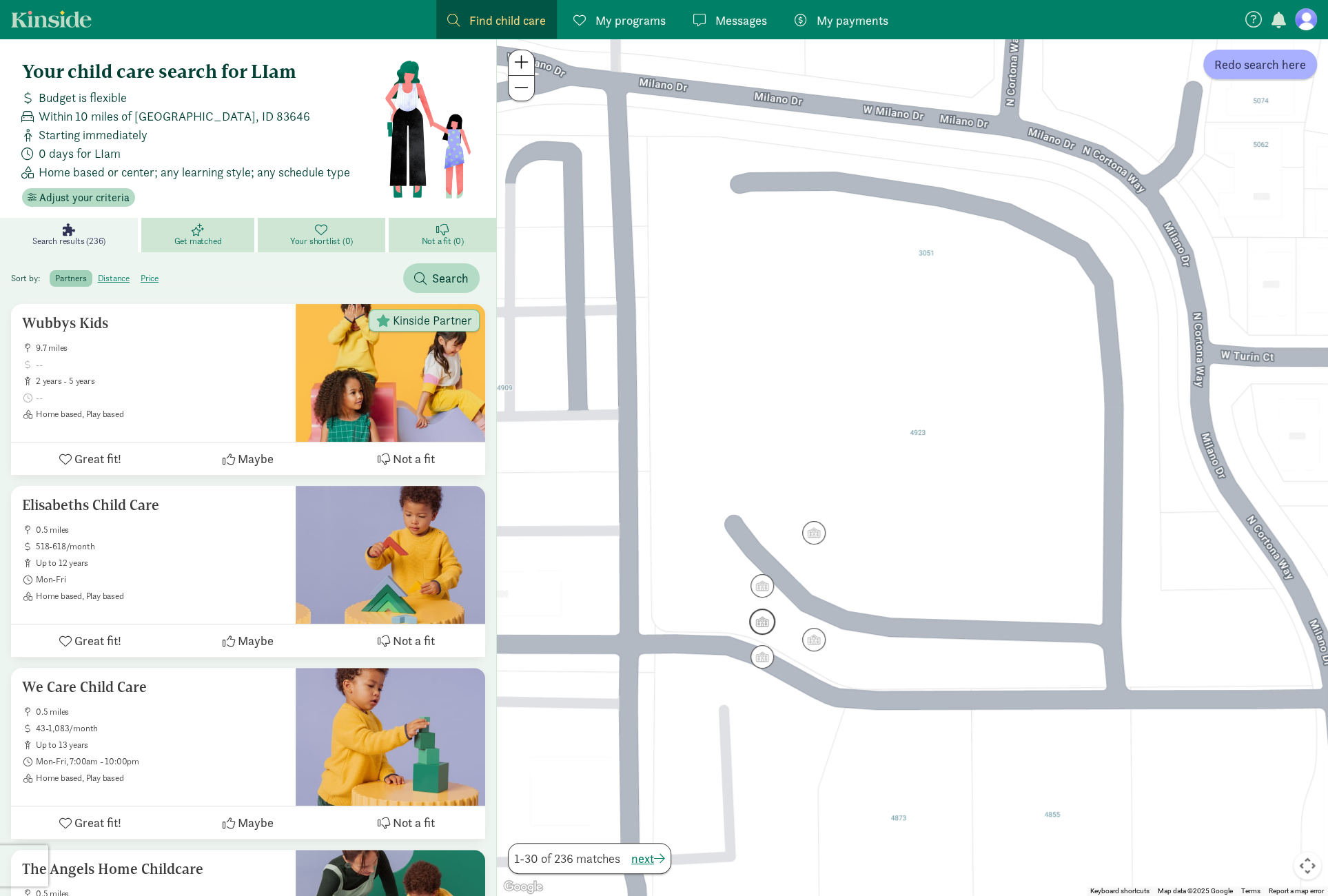
click at [762, 618] on img "Click to see details" at bounding box center [762, 621] width 26 height 26
click at [823, 644] on img "Click to see details" at bounding box center [814, 640] width 26 height 26
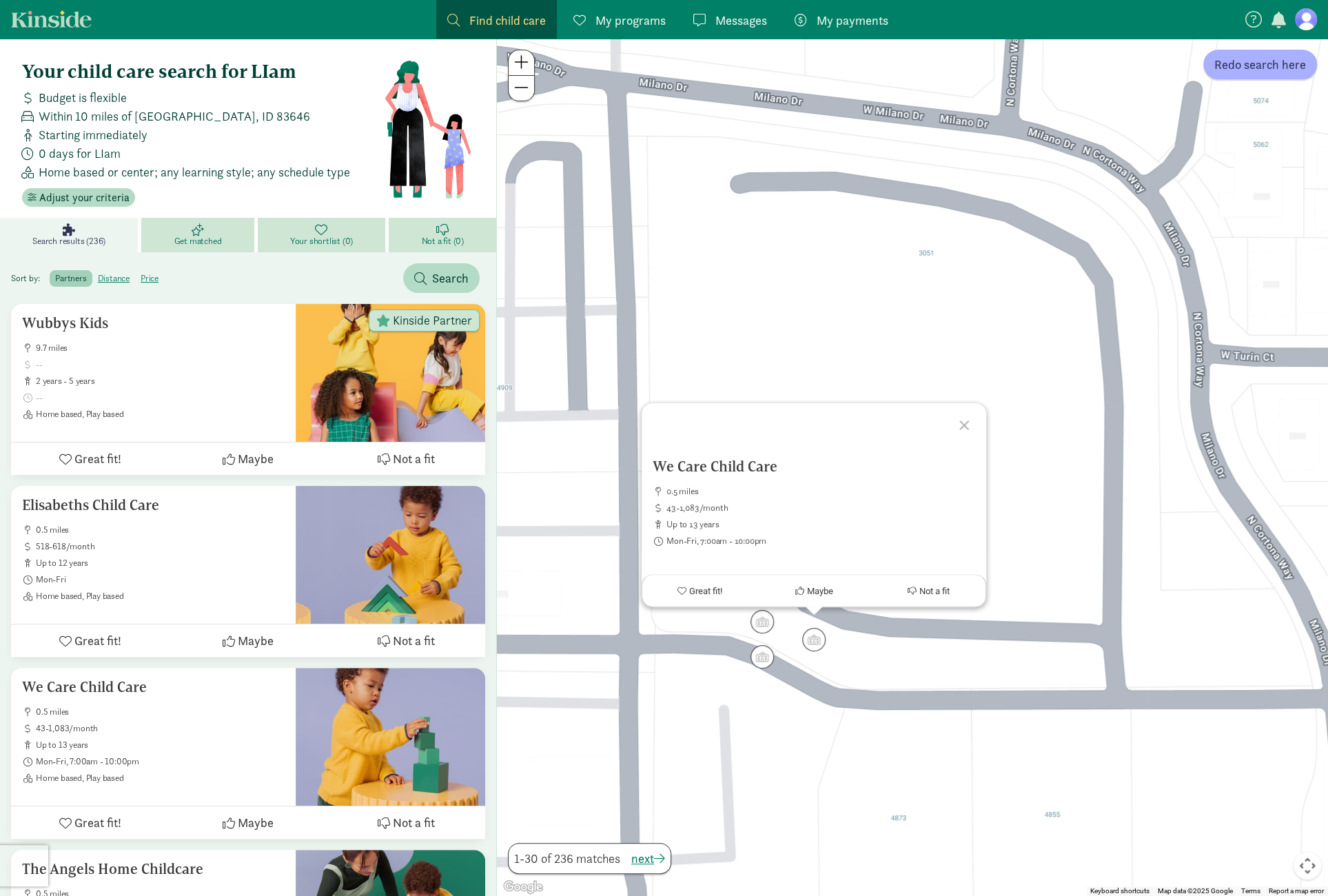
click at [967, 425] on div at bounding box center [966, 423] width 40 height 40
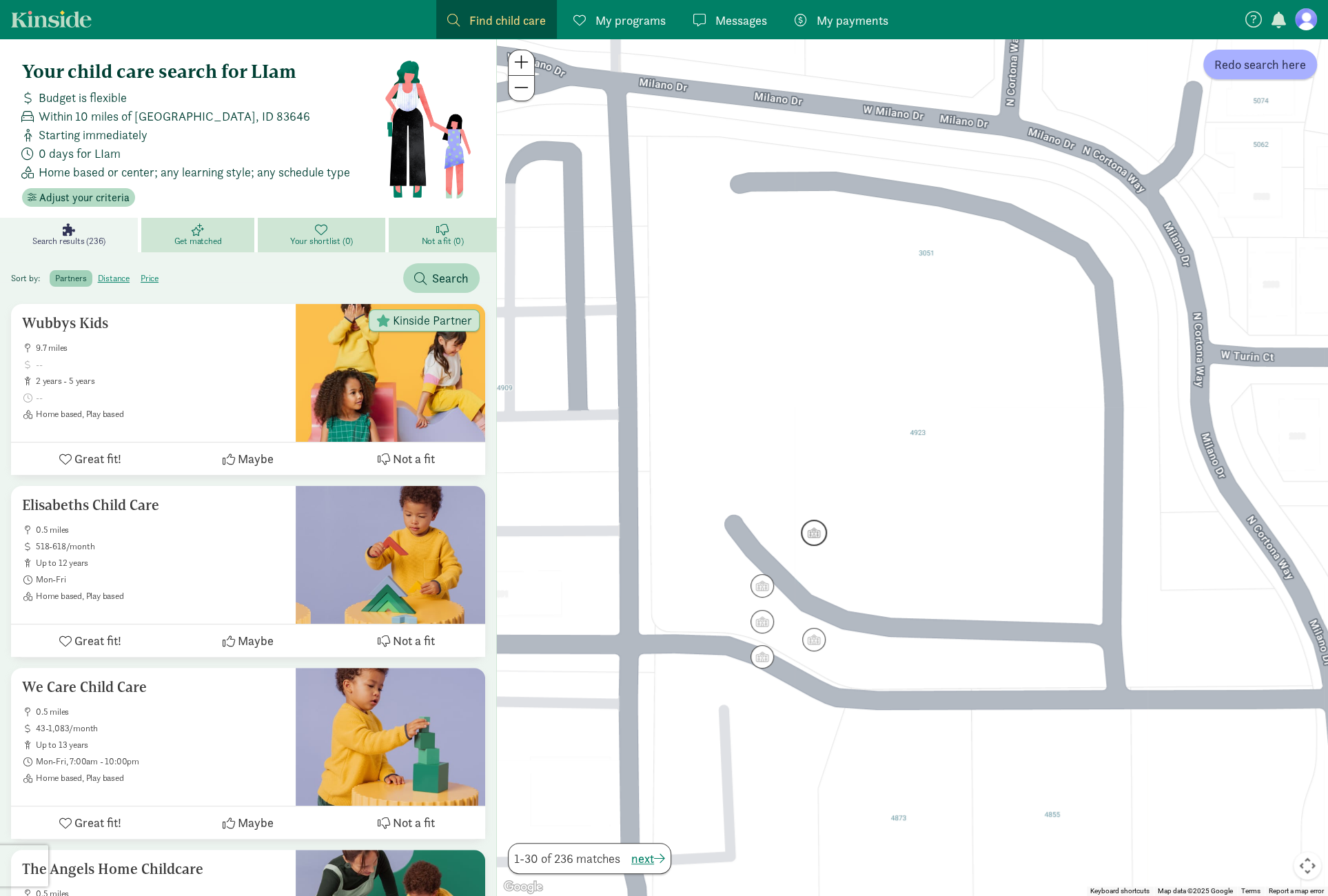
click at [809, 534] on img "Click to see details" at bounding box center [814, 533] width 26 height 26
click at [969, 314] on div at bounding box center [966, 316] width 40 height 40
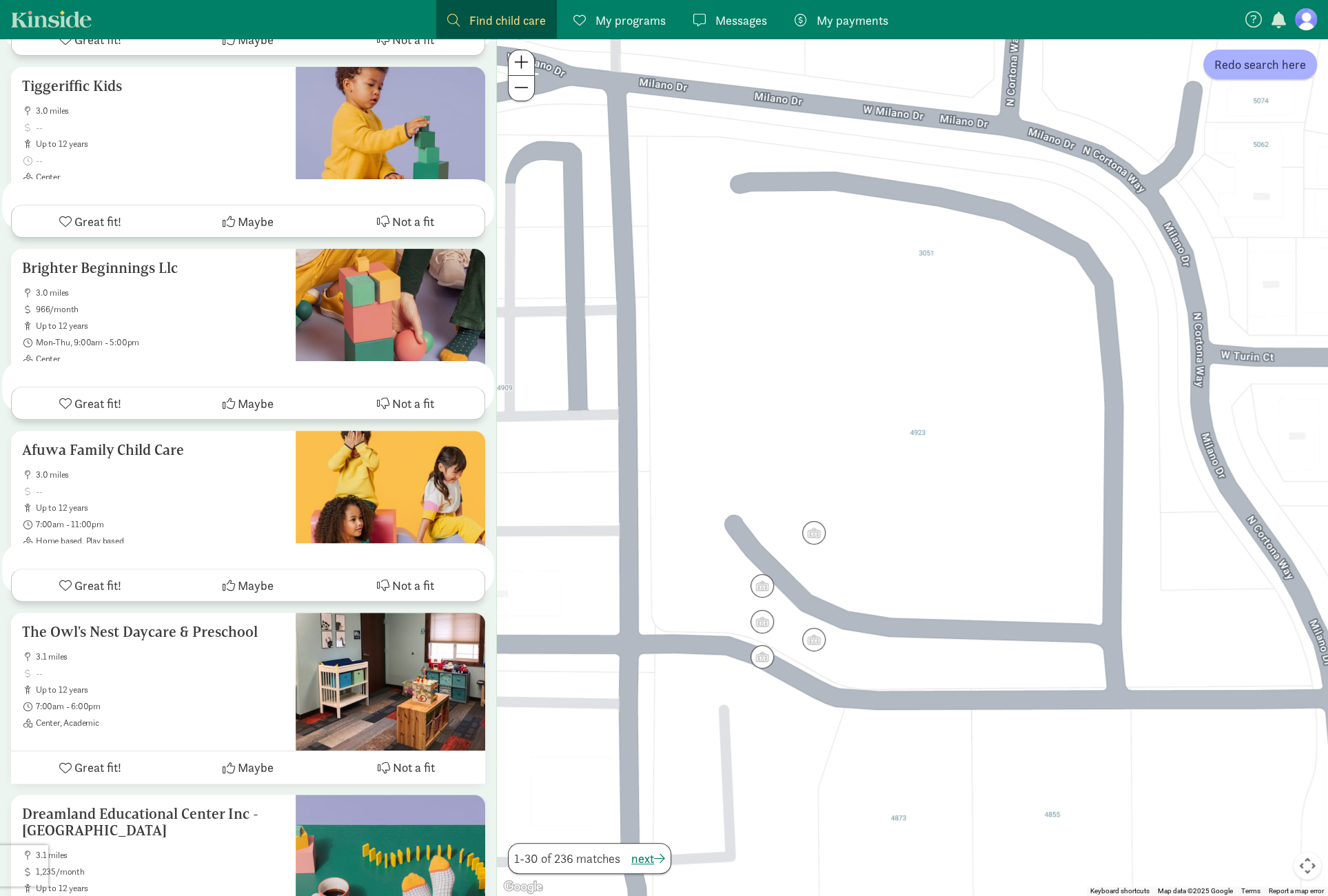
scroll to position [4928, 0]
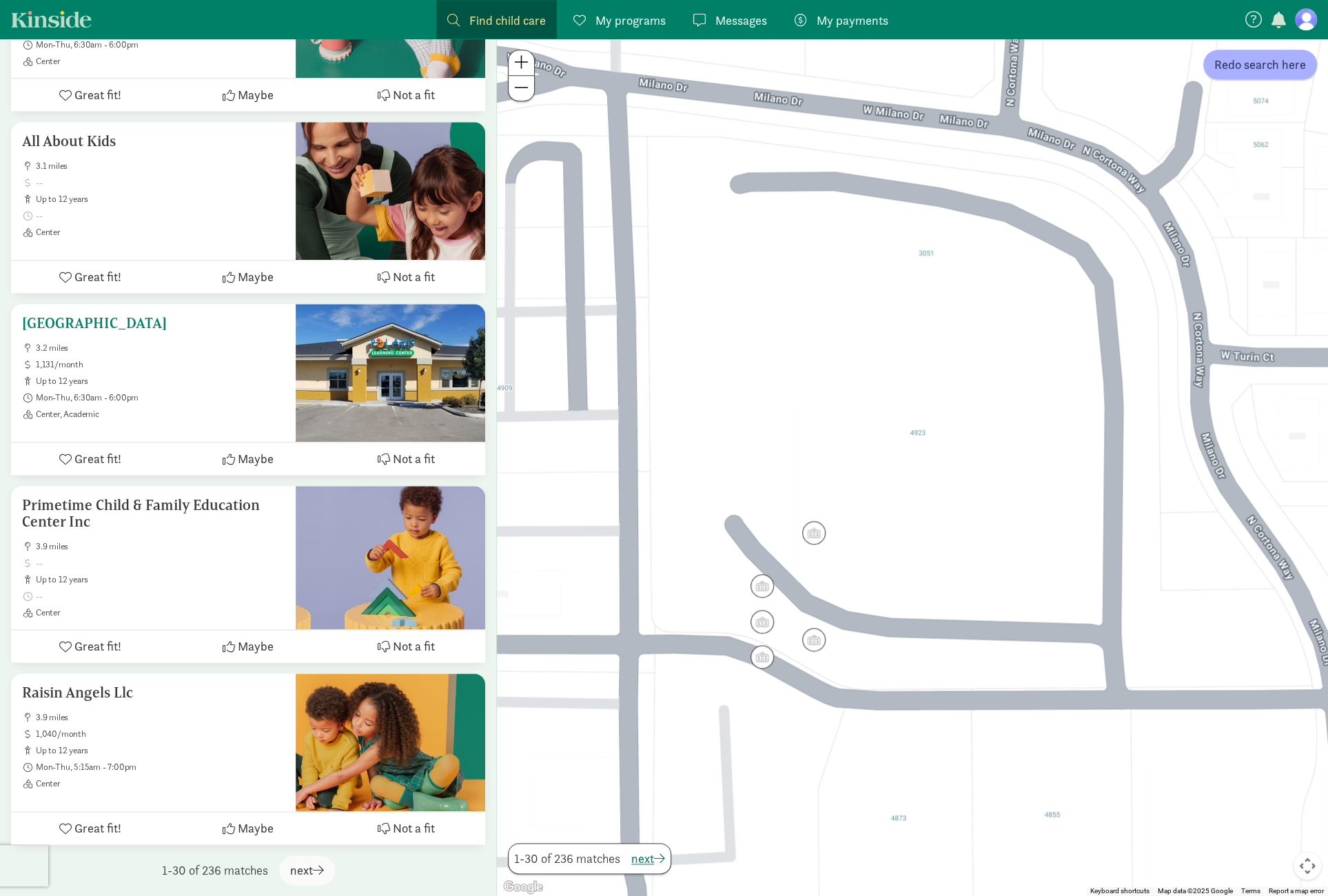
click at [196, 351] on span "3.2 miles" at bounding box center [160, 348] width 249 height 11
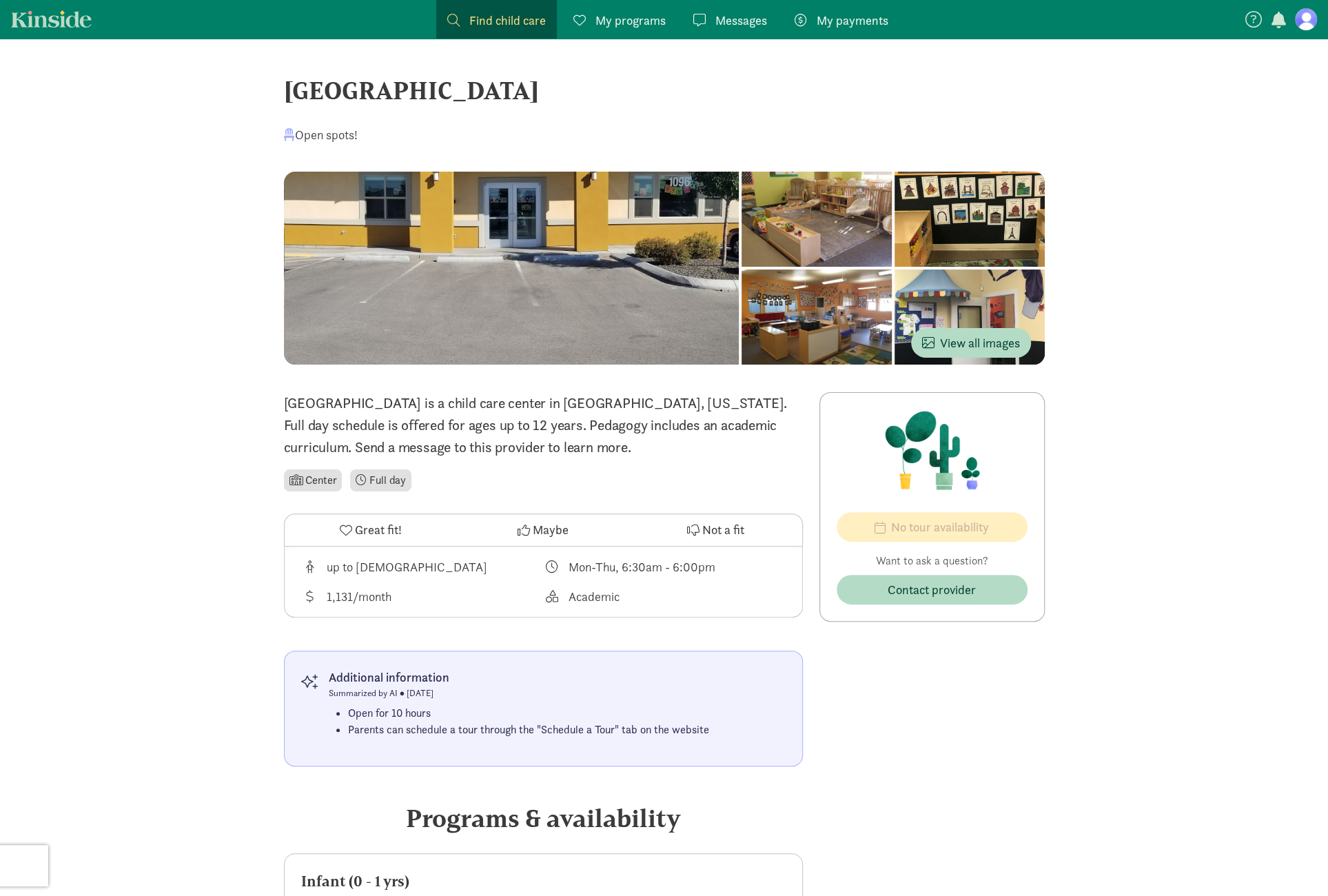
click at [998, 321] on div at bounding box center [969, 317] width 150 height 95
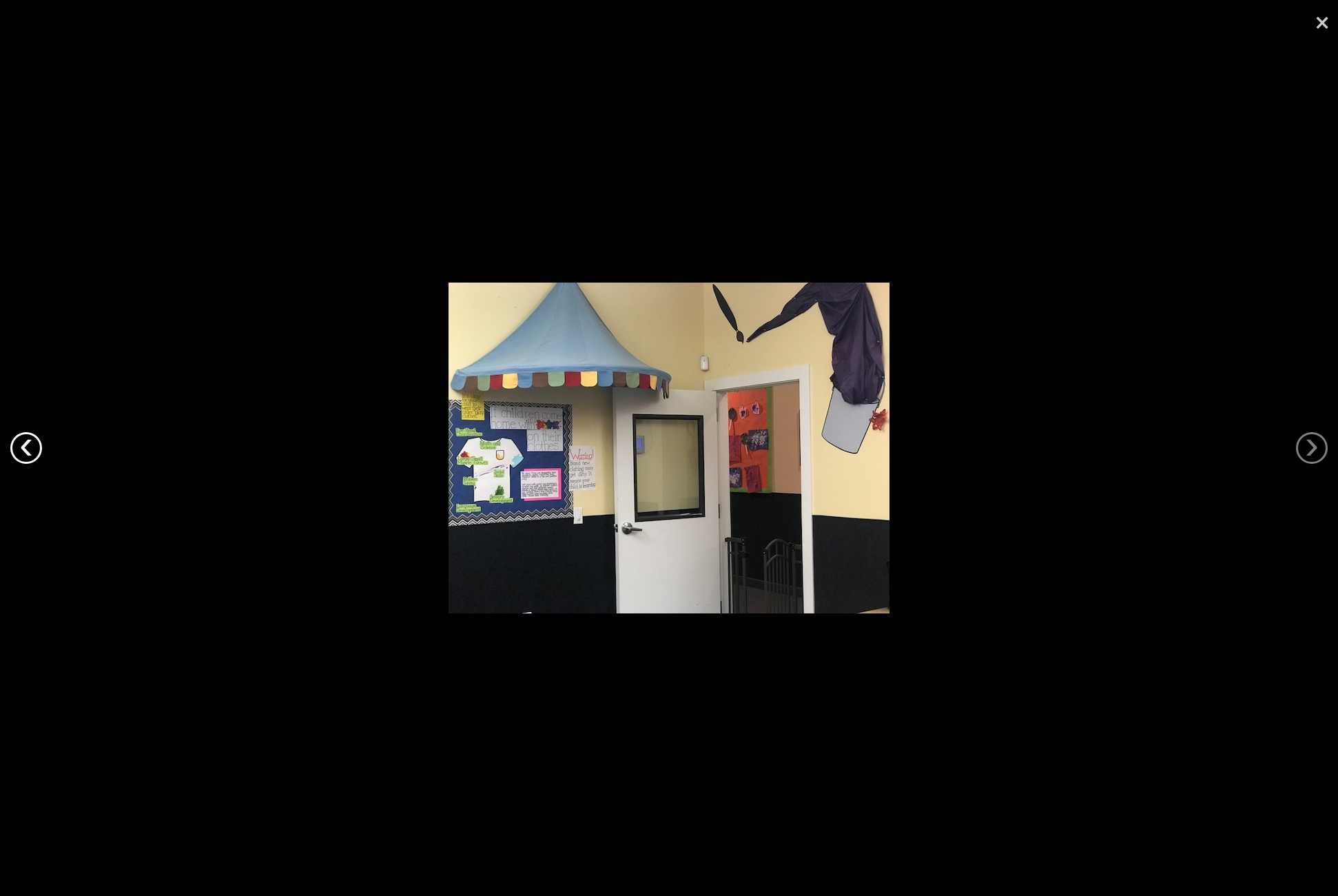
click at [34, 452] on link "‹" at bounding box center [26, 447] width 31 height 31
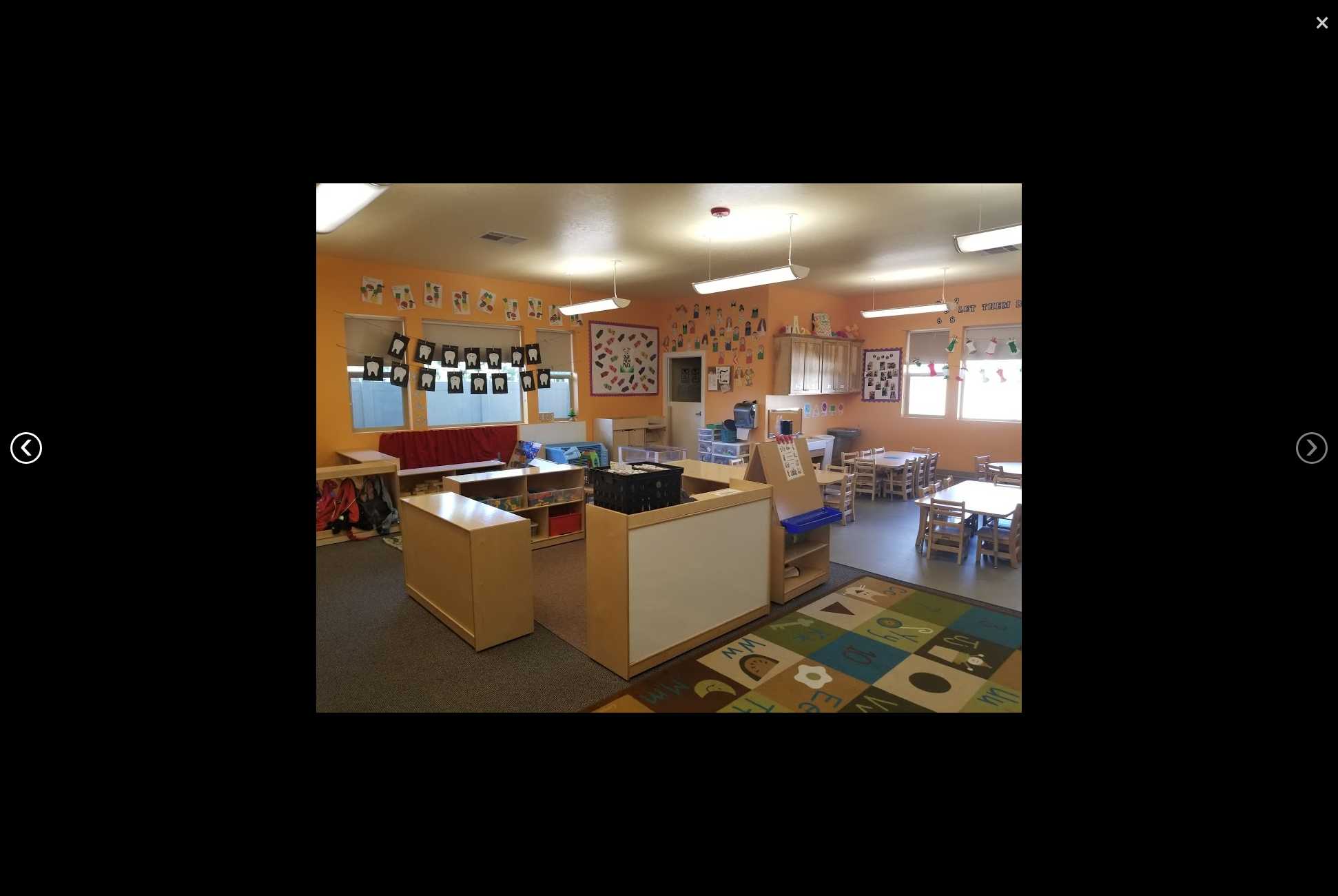
click at [34, 452] on link "‹" at bounding box center [26, 447] width 31 height 31
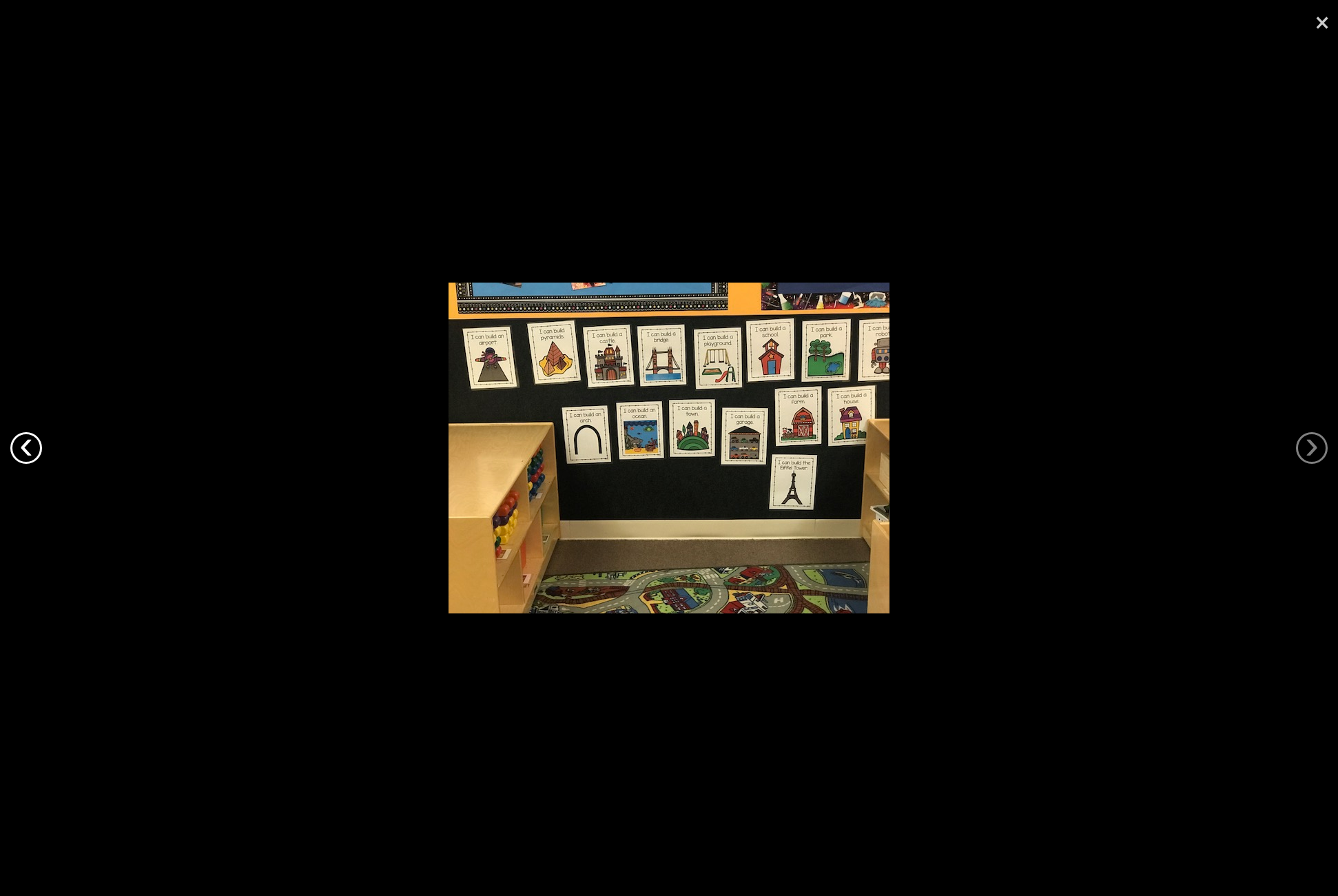
click at [34, 452] on link "‹" at bounding box center [26, 447] width 31 height 31
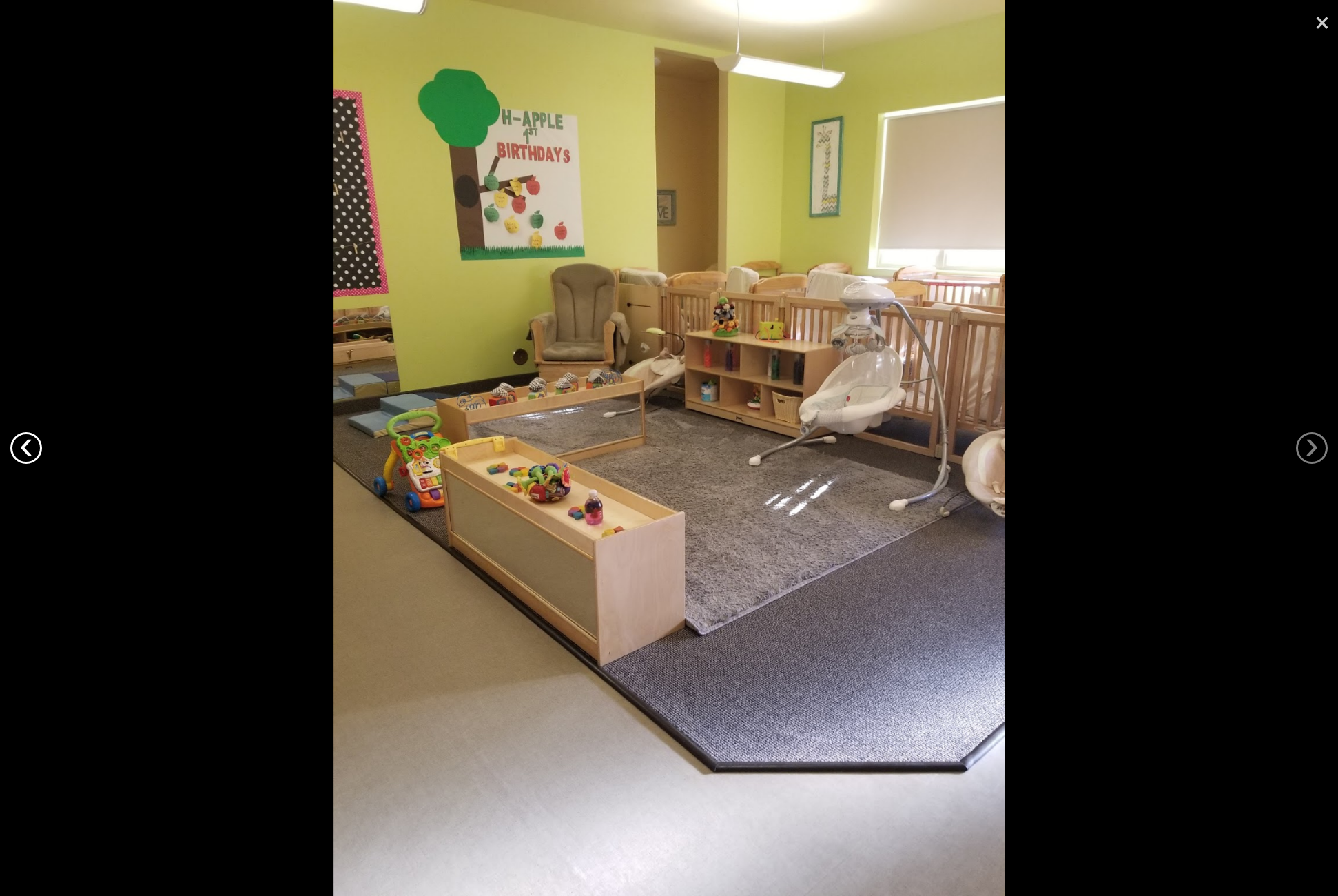
click at [34, 452] on link "‹" at bounding box center [26, 447] width 31 height 31
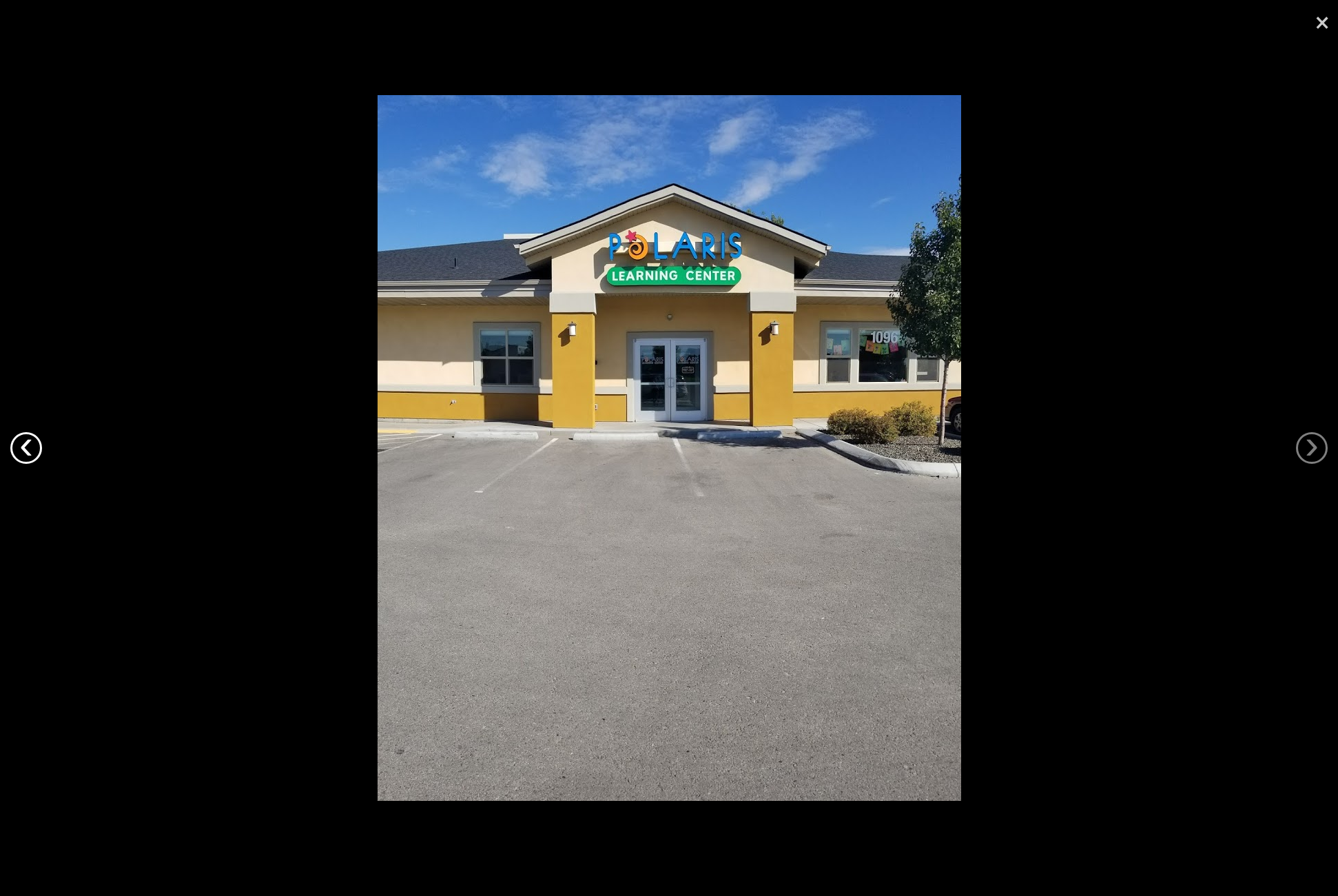
click at [34, 452] on link "‹" at bounding box center [26, 447] width 31 height 31
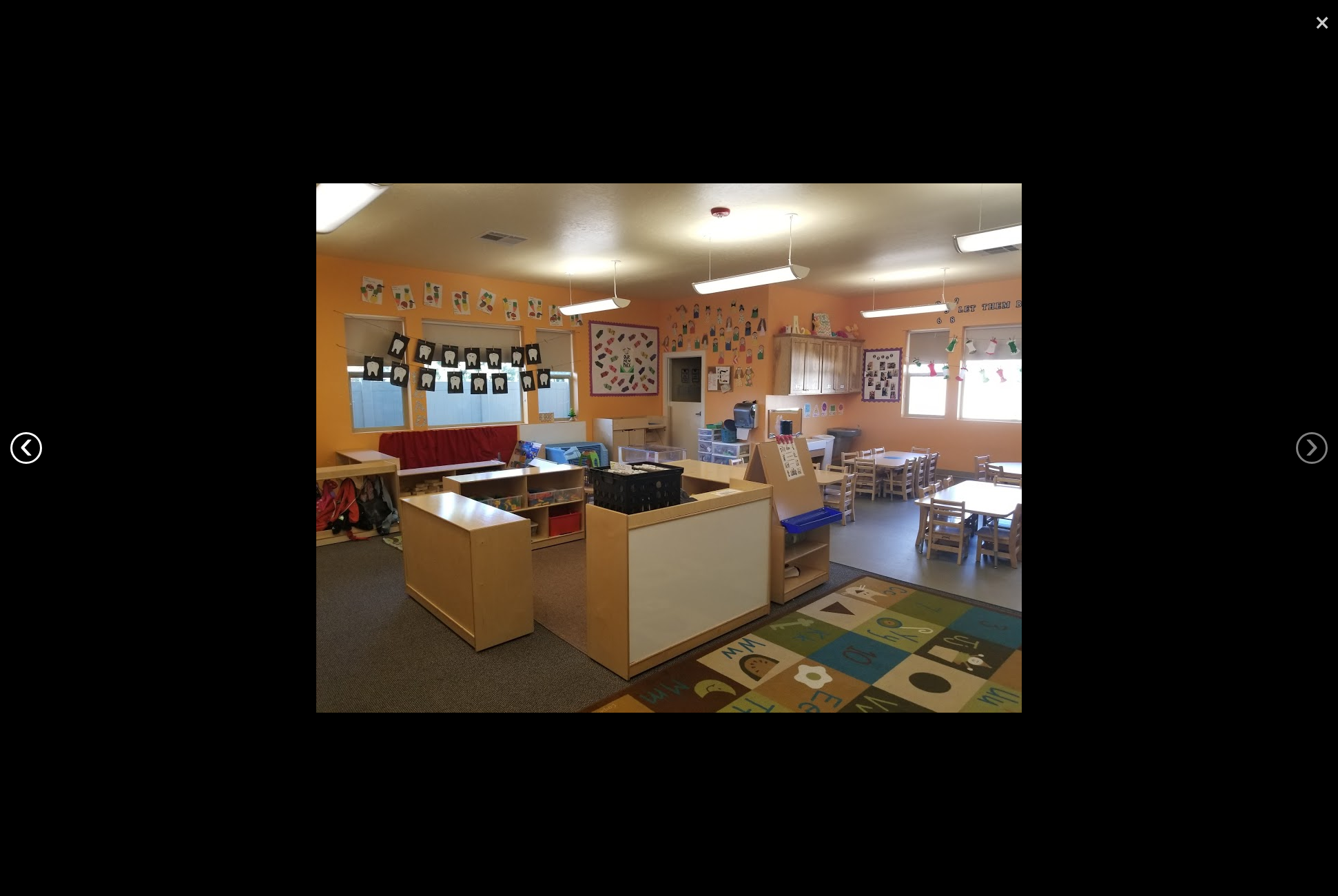
click at [34, 452] on link "‹" at bounding box center [26, 447] width 31 height 31
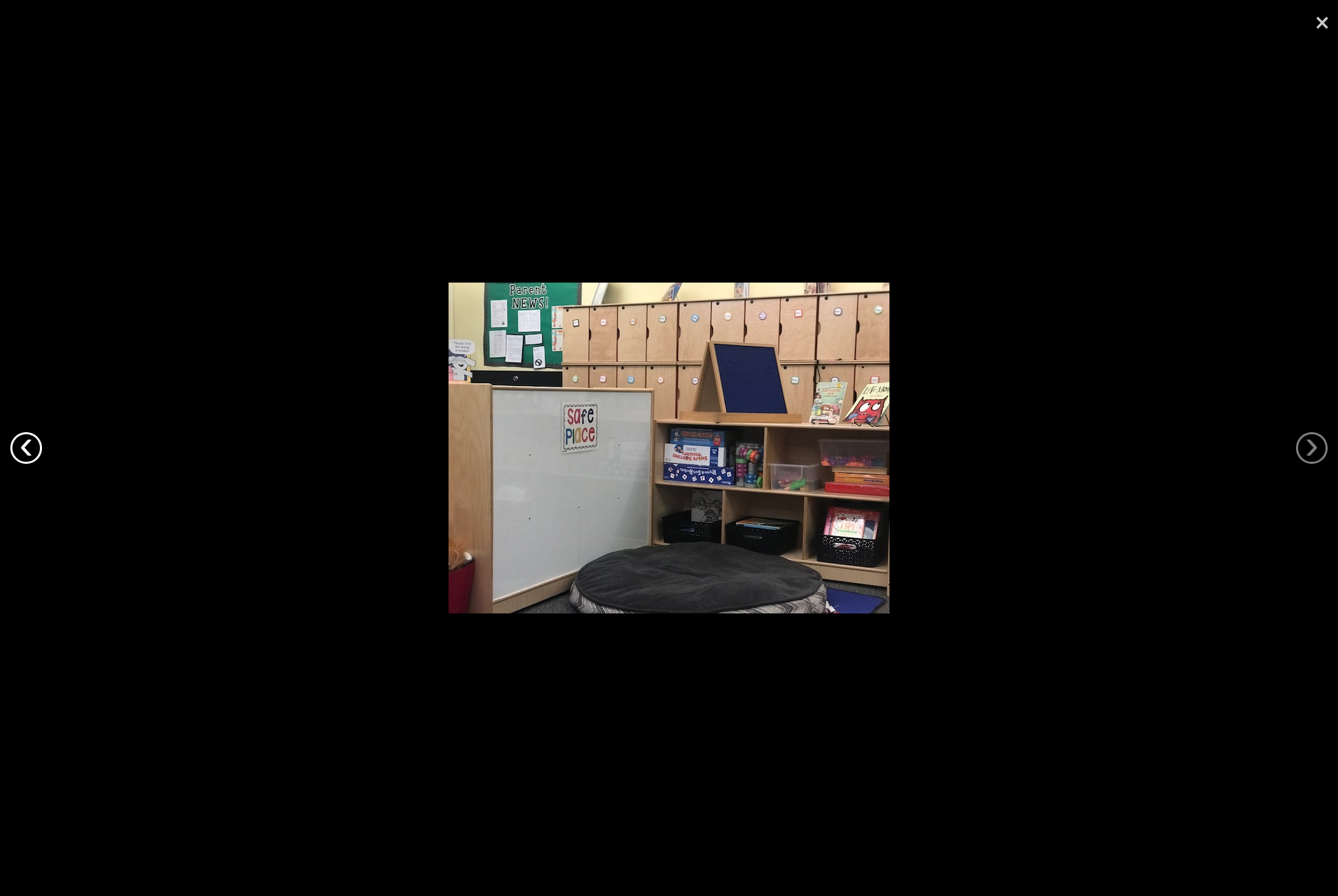
click at [34, 452] on link "‹" at bounding box center [26, 447] width 31 height 31
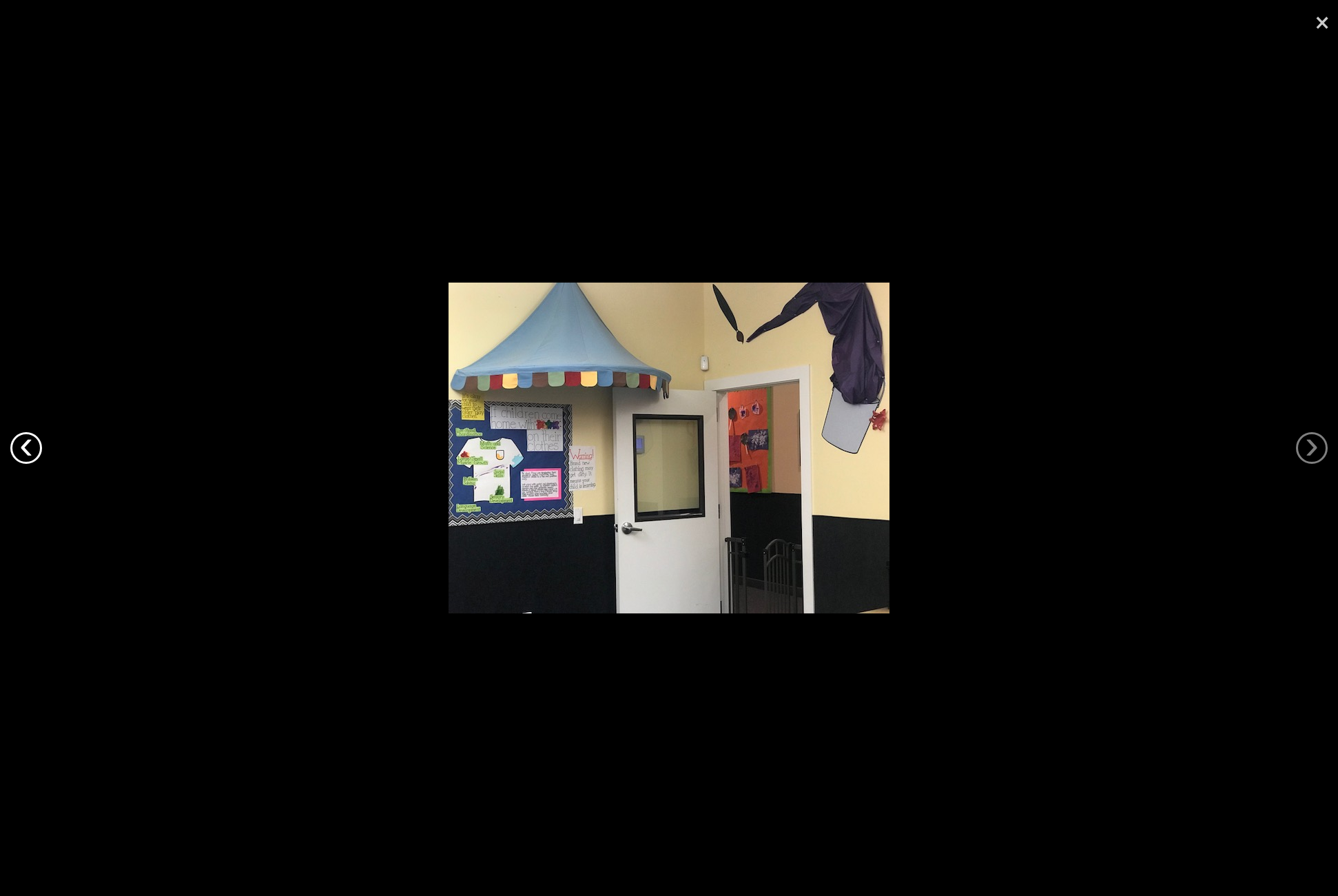
click at [34, 452] on link "‹" at bounding box center [26, 447] width 31 height 31
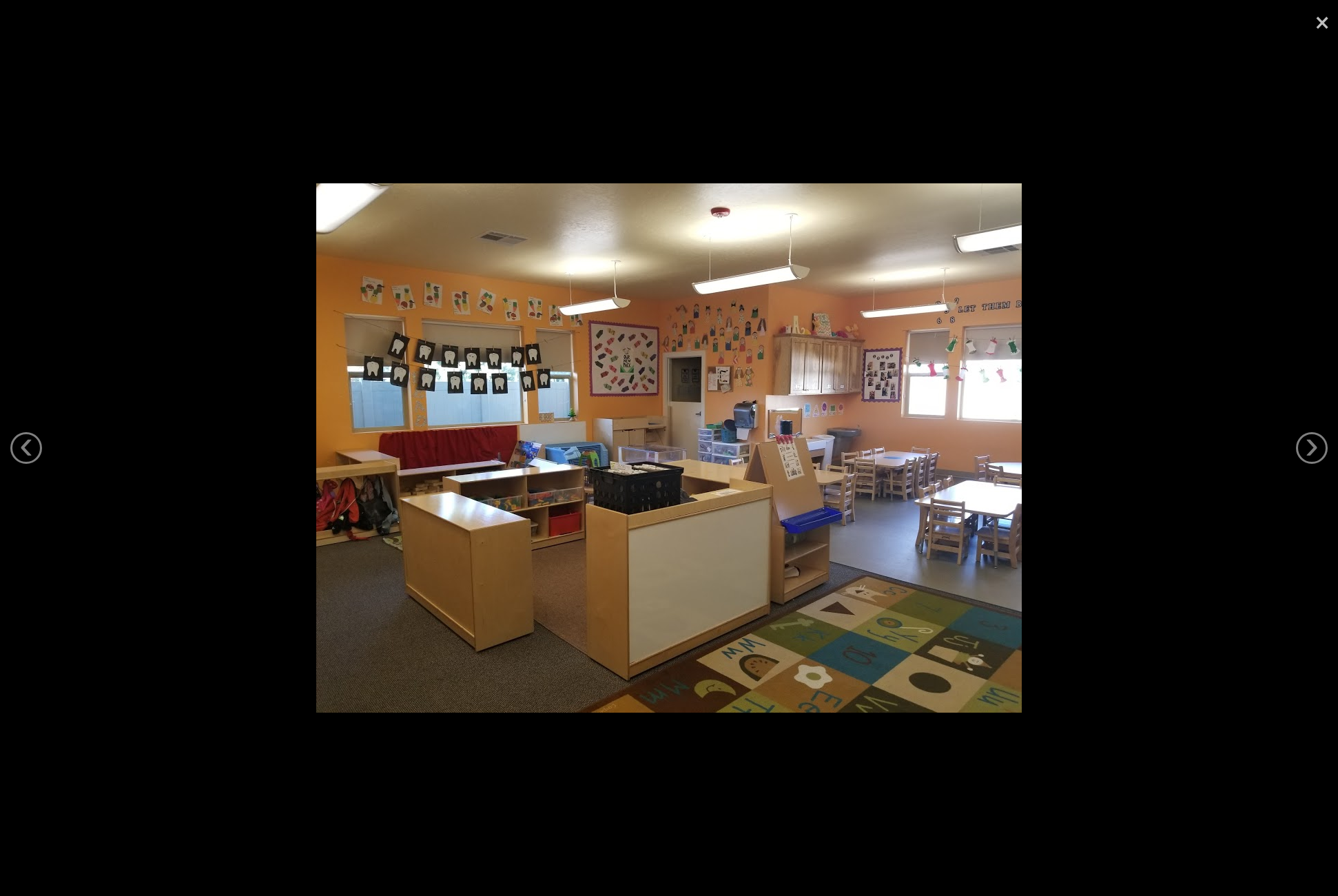
click at [1323, 18] on link "×" at bounding box center [1322, 20] width 31 height 41
